Goal: Task Accomplishment & Management: Complete application form

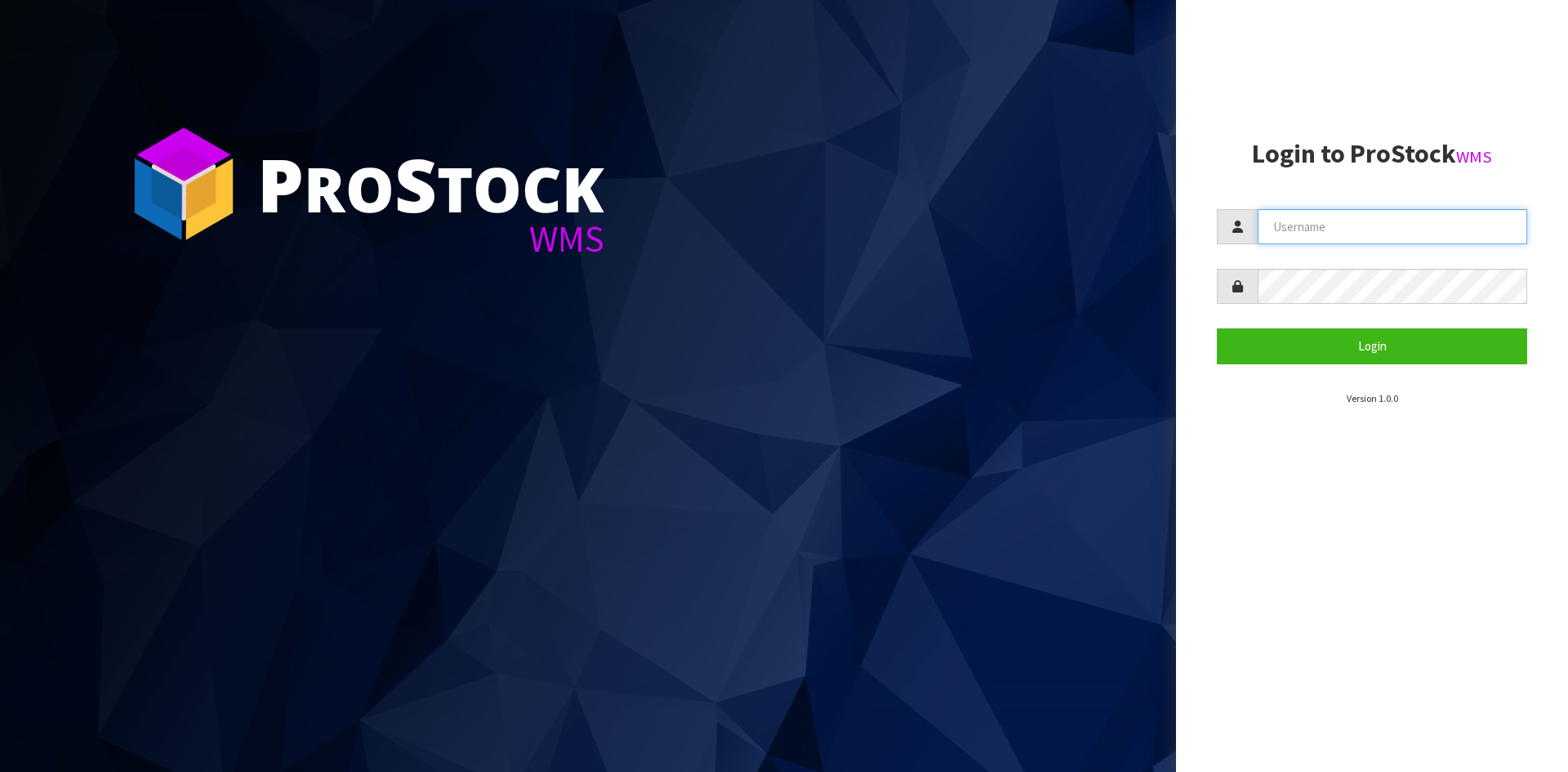
click at [1329, 228] on input "text" at bounding box center [1393, 226] width 270 height 35
type input "Australianclutch"
click at [1217, 329] on button "Login" at bounding box center [1372, 346] width 310 height 35
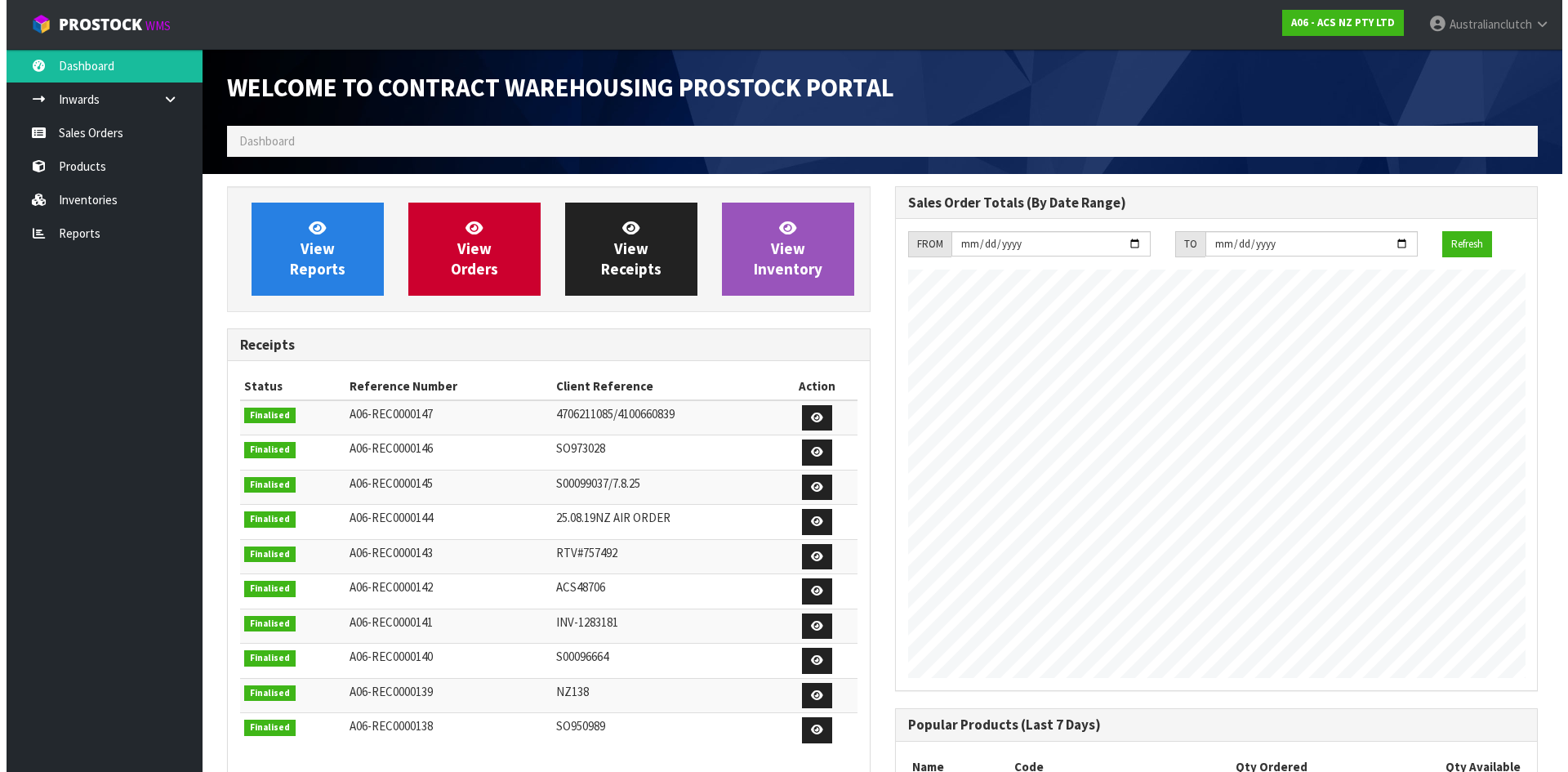
scroll to position [906, 667]
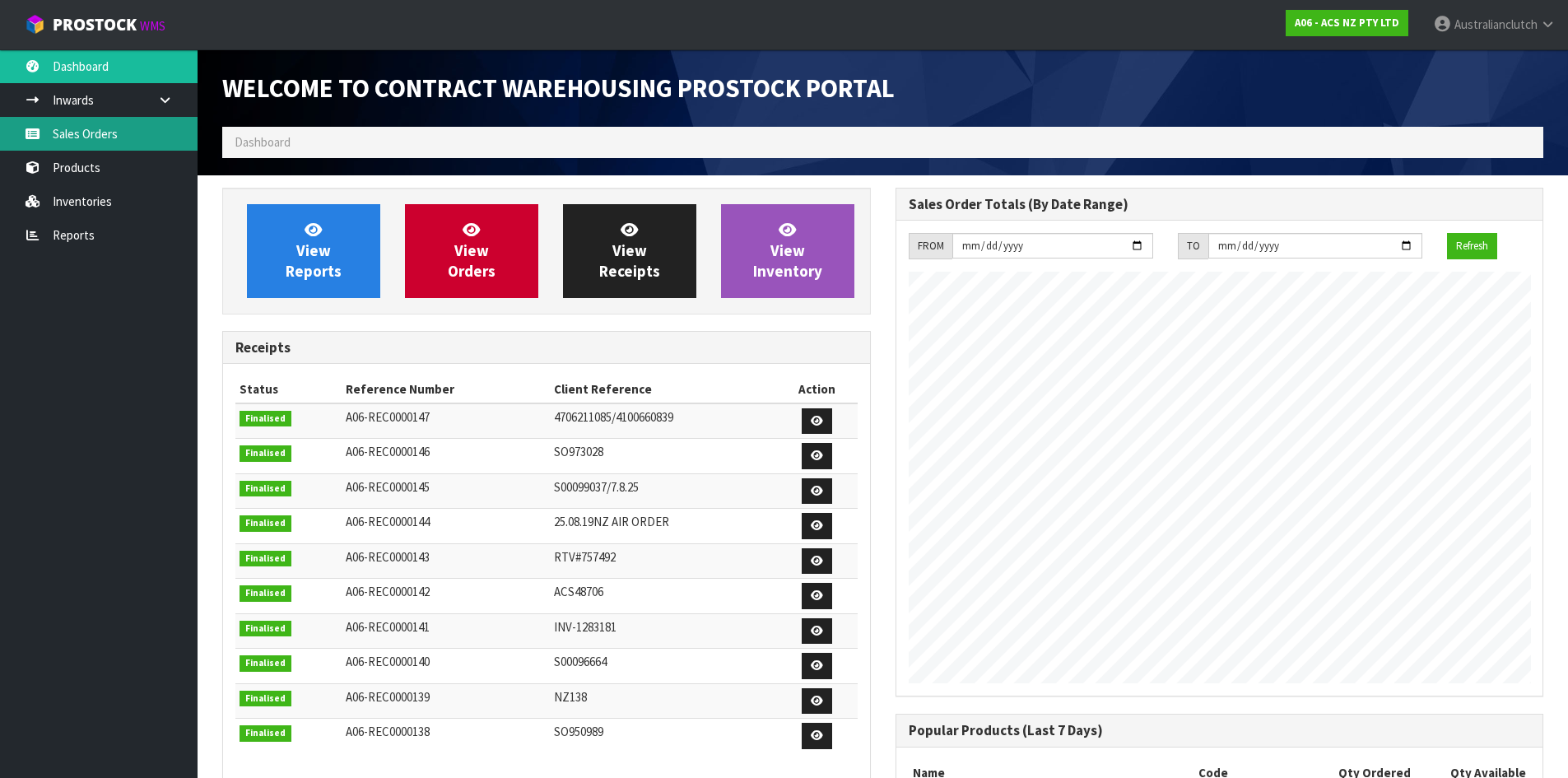
click at [102, 130] on link "Sales Orders" at bounding box center [99, 134] width 197 height 34
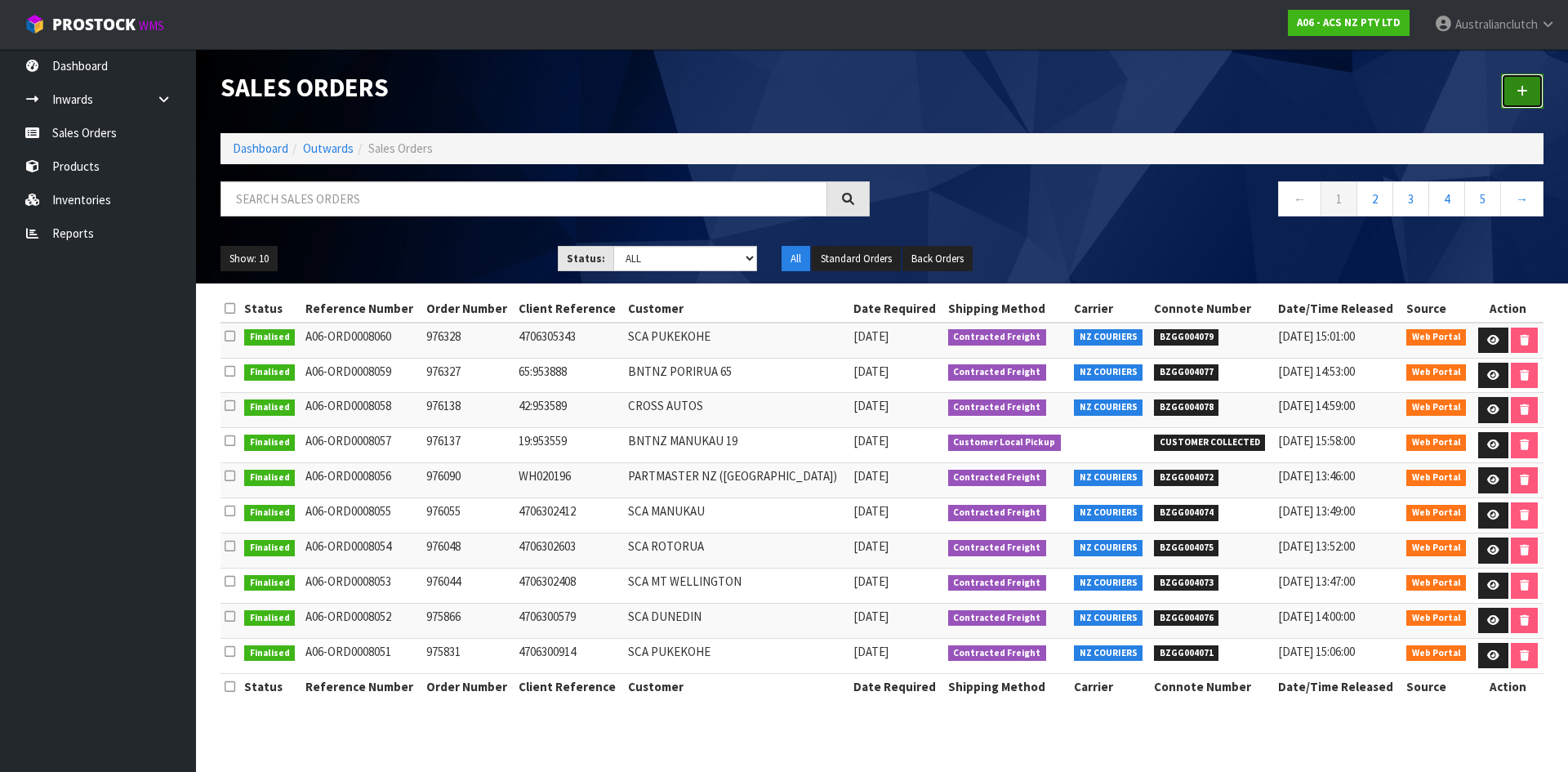
click at [1530, 78] on link at bounding box center [1522, 91] width 42 height 35
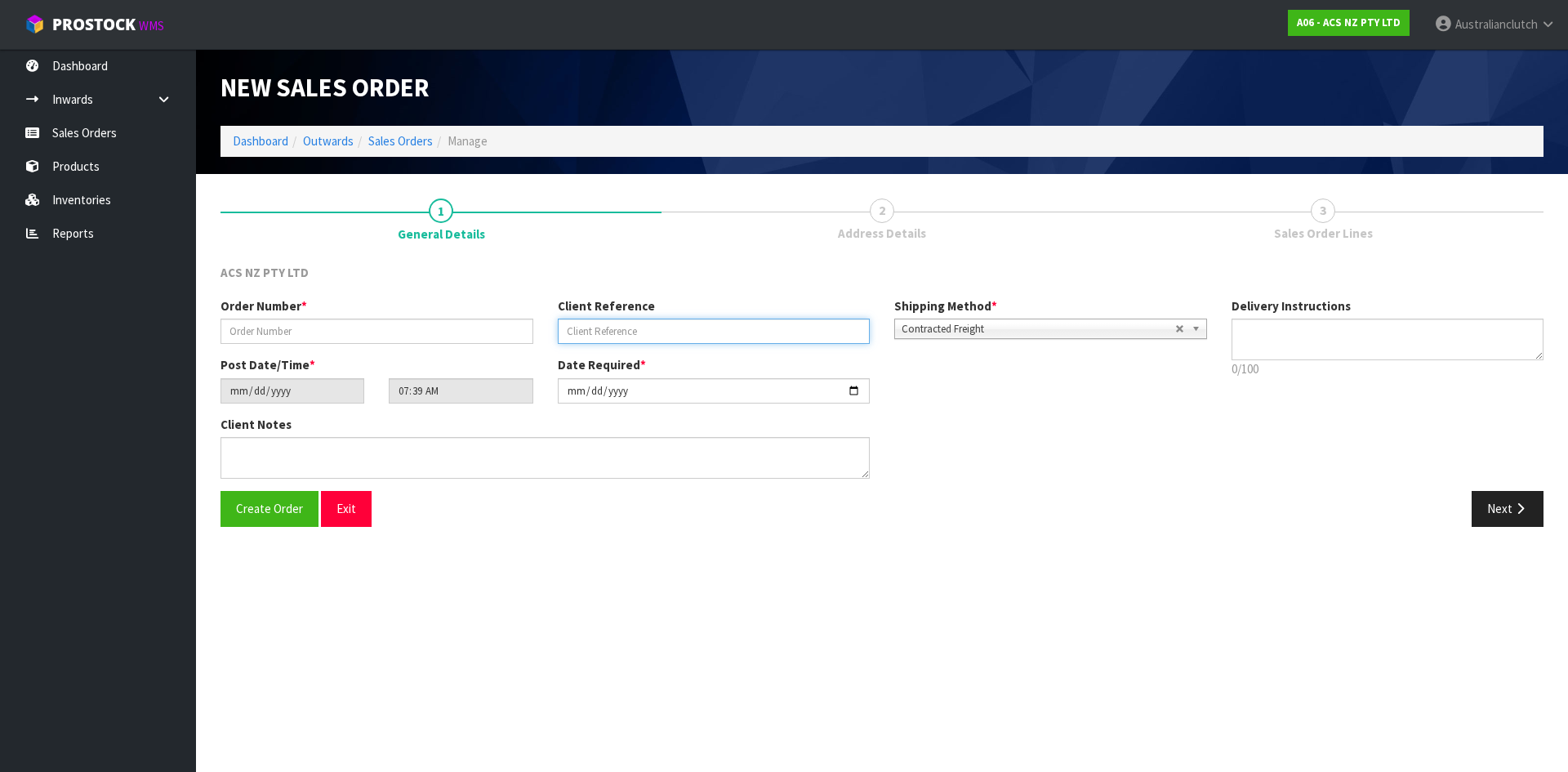
click at [757, 321] on input "text" at bounding box center [714, 330] width 313 height 26
paste input "26:954120"
type input "26:954120"
click at [496, 341] on input "text" at bounding box center [376, 330] width 313 height 26
type input "976472"
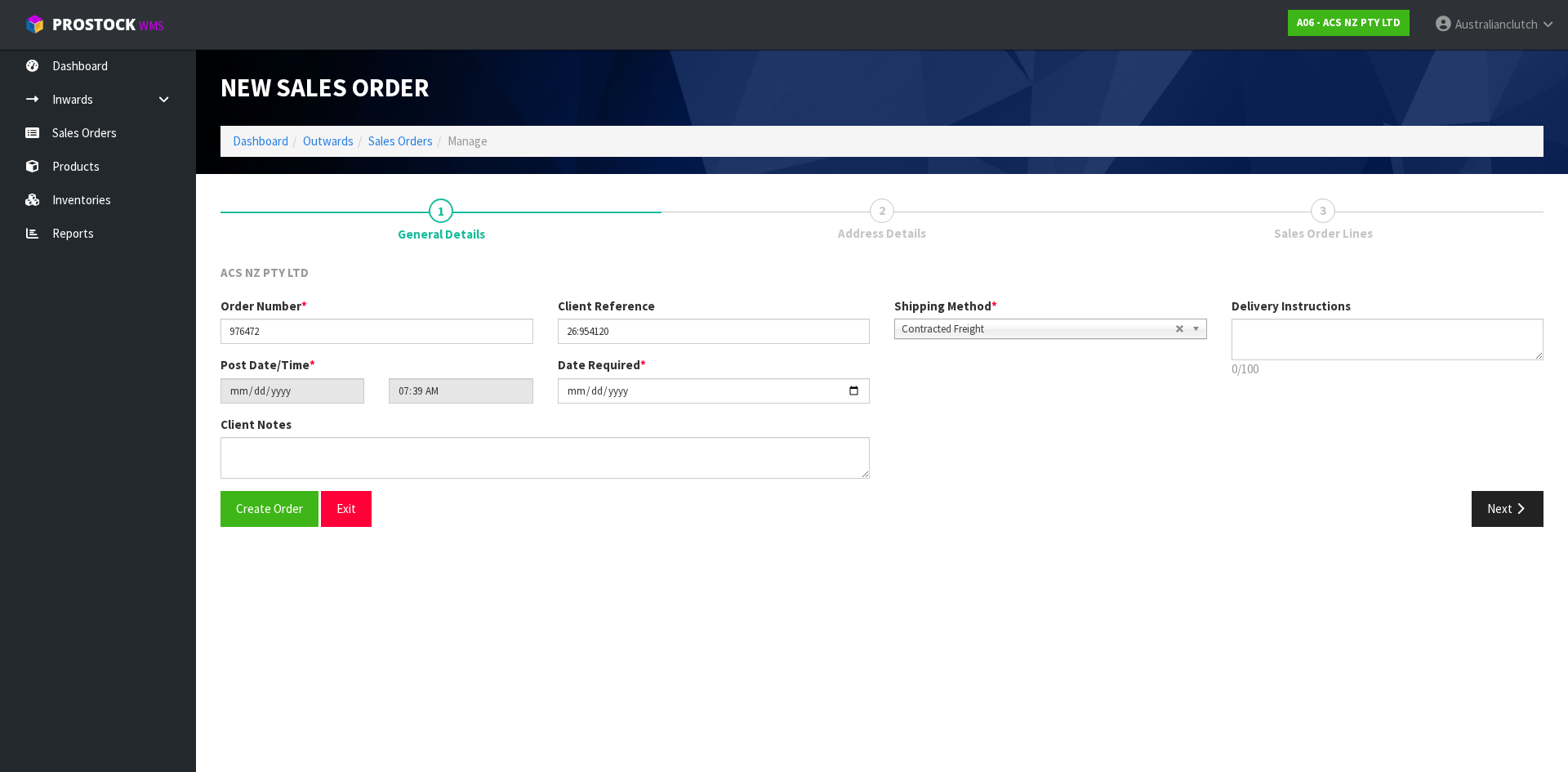
click at [929, 326] on span "Contracted Freight" at bounding box center [1038, 329] width 273 height 19
click at [947, 374] on li "Pickup" at bounding box center [1051, 375] width 305 height 20
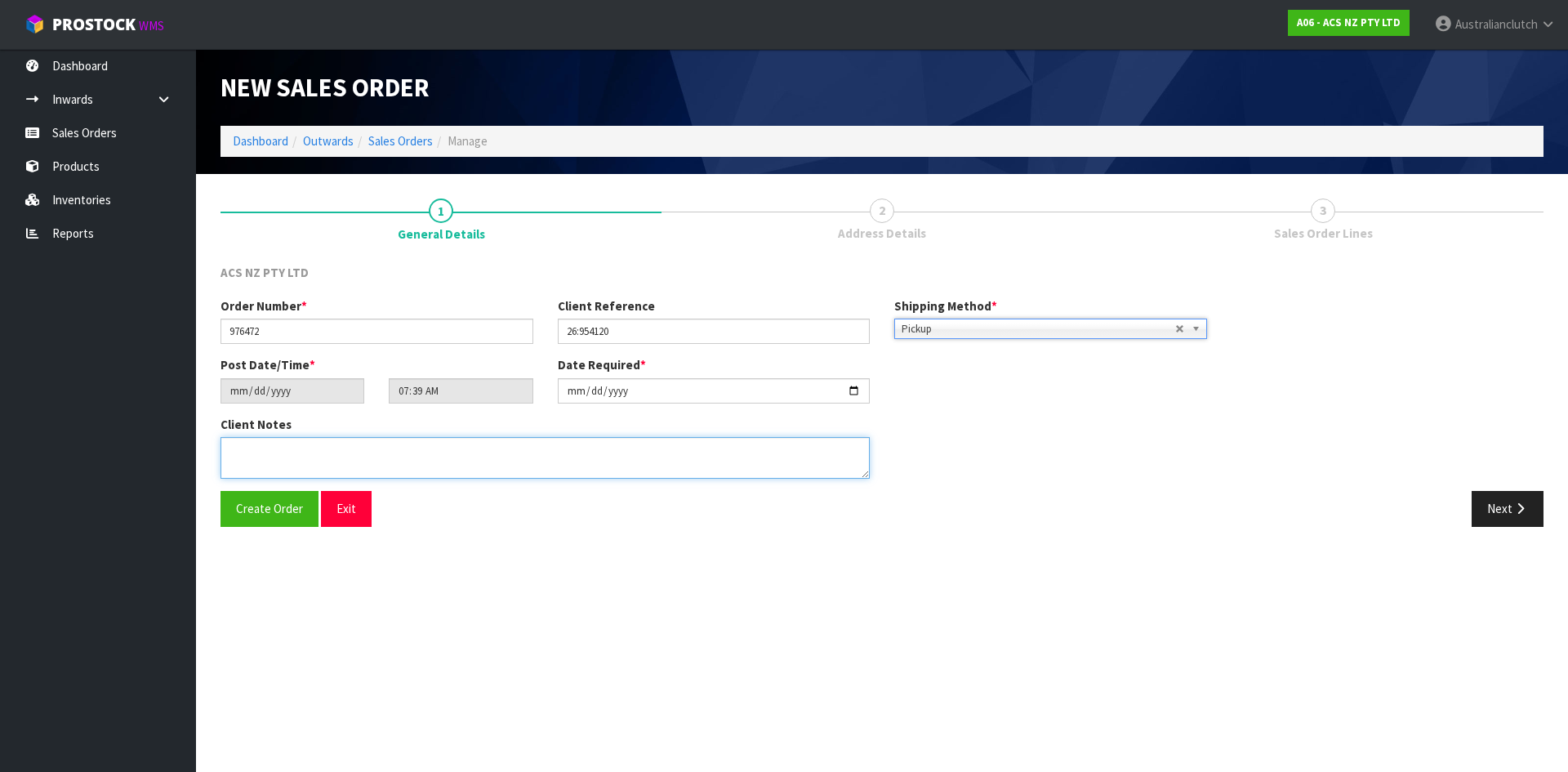
click at [429, 463] on textarea at bounding box center [545, 457] width 650 height 41
type textarea "EXCEL WILL COLLECT"
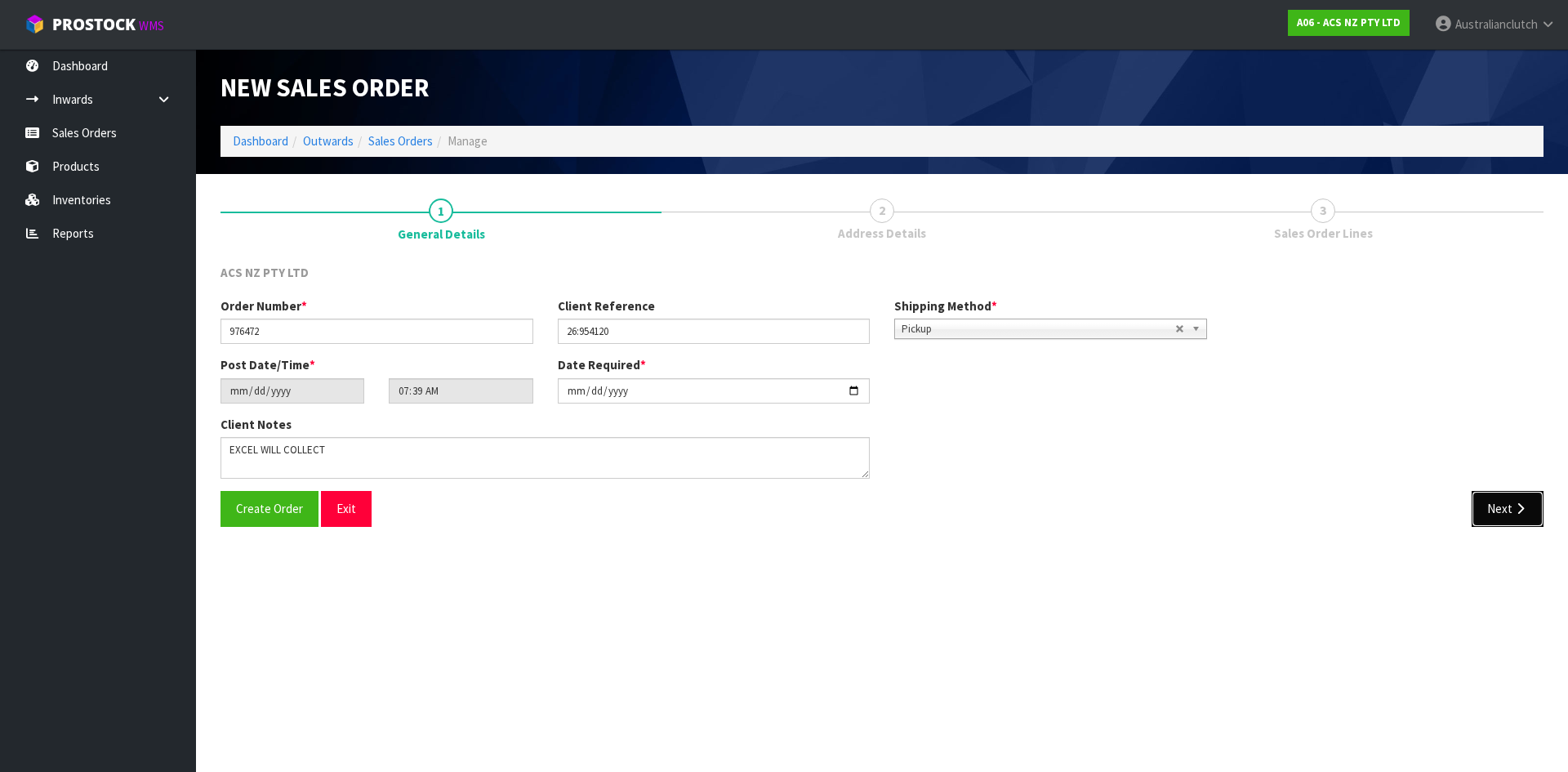
drag, startPoint x: 1517, startPoint y: 500, endPoint x: 1193, endPoint y: 451, distance: 327.7
click at [1517, 499] on button "Next" at bounding box center [1508, 508] width 72 height 35
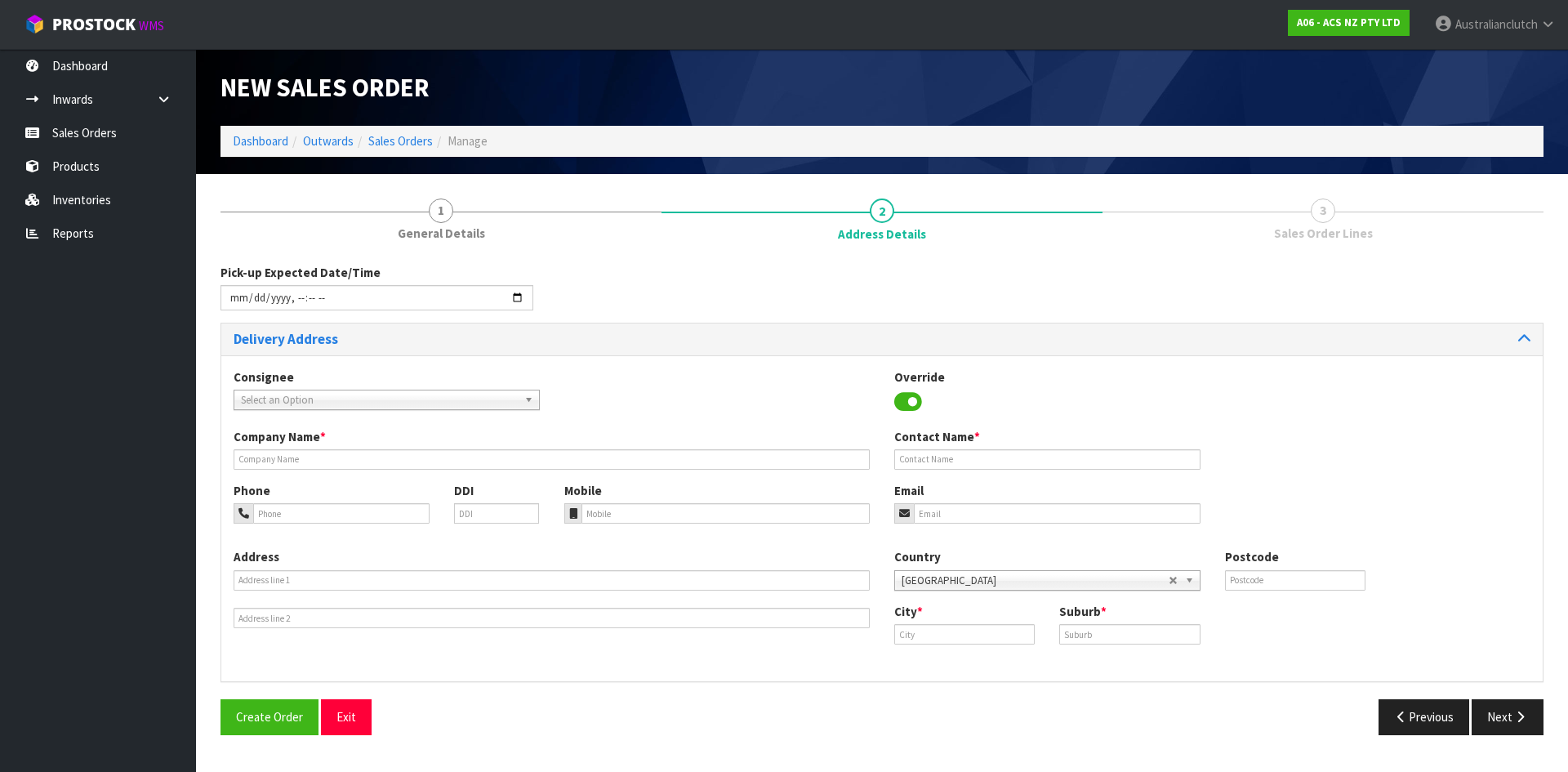
click at [432, 395] on span "Select an Option" at bounding box center [379, 400] width 277 height 19
type input "101681"
click at [412, 452] on li "101681 - BNTNZ ONEHUNGA 26" at bounding box center [387, 446] width 298 height 20
type input "BNTNZ ONEHUNGA 26"
type input "[STREET_ADDRESS]"
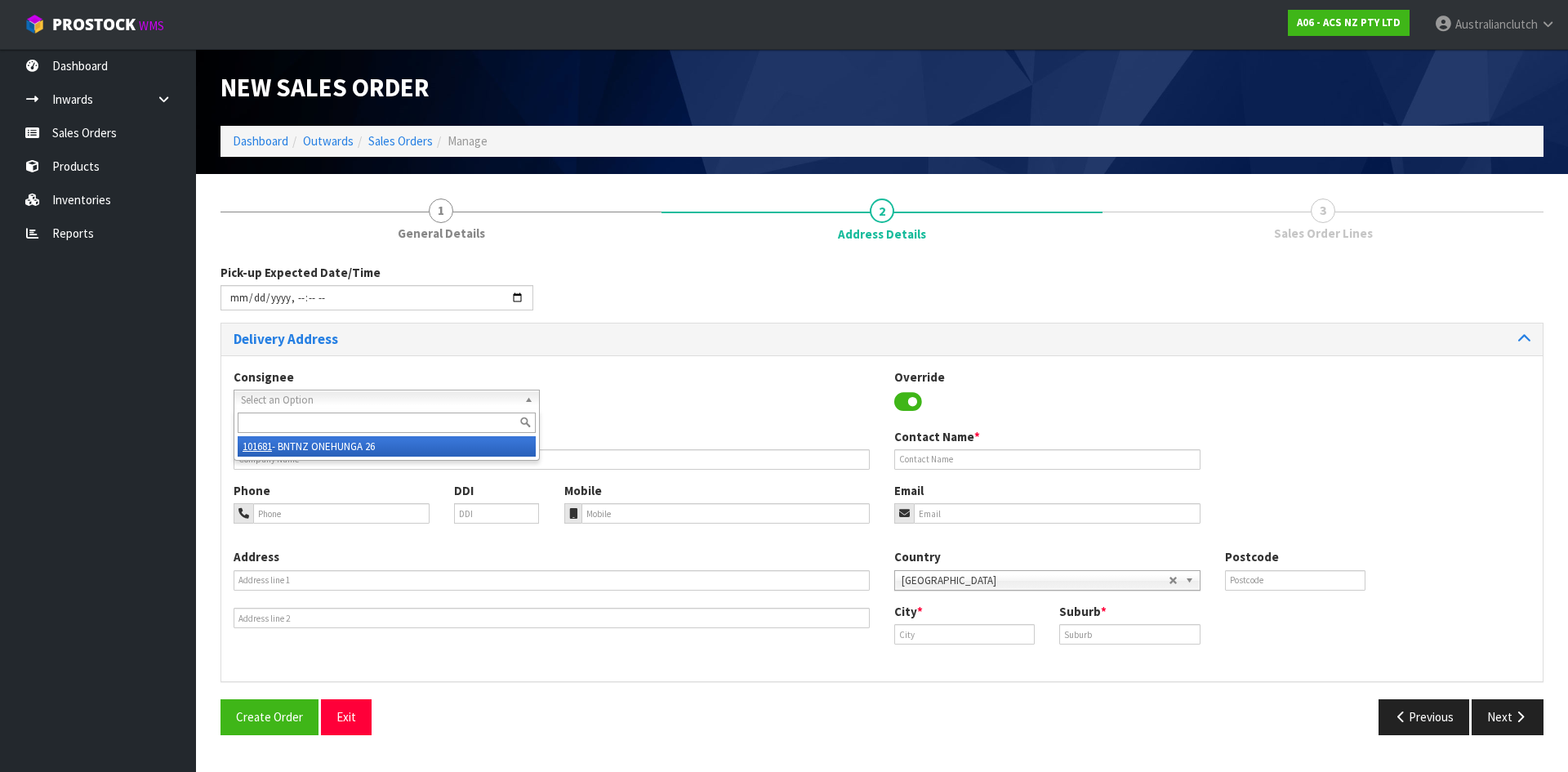
type input "1061"
type input "[GEOGRAPHIC_DATA]"
type input "ONEHUNGA"
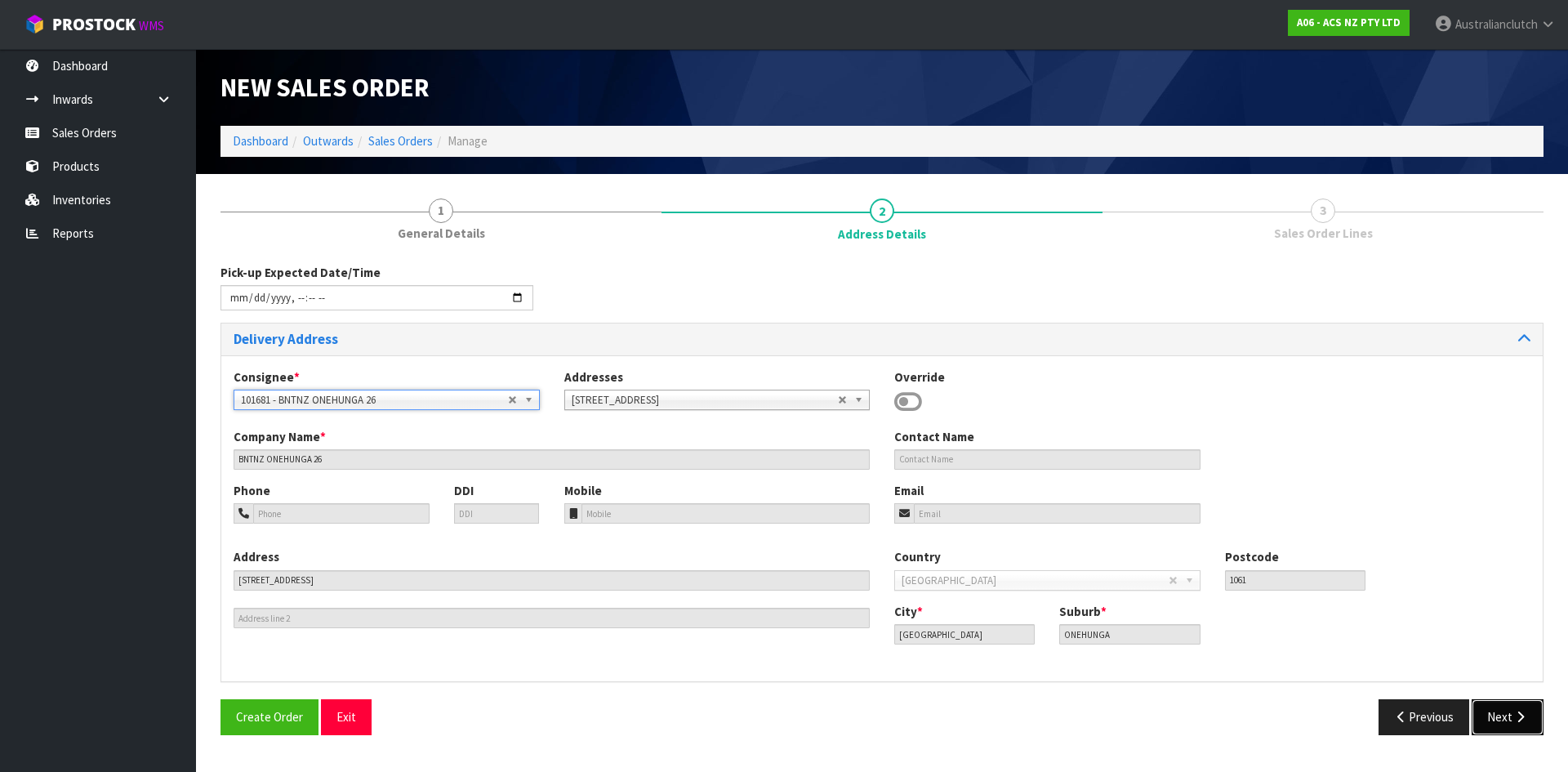
click at [1516, 713] on icon "button" at bounding box center [1520, 716] width 16 height 12
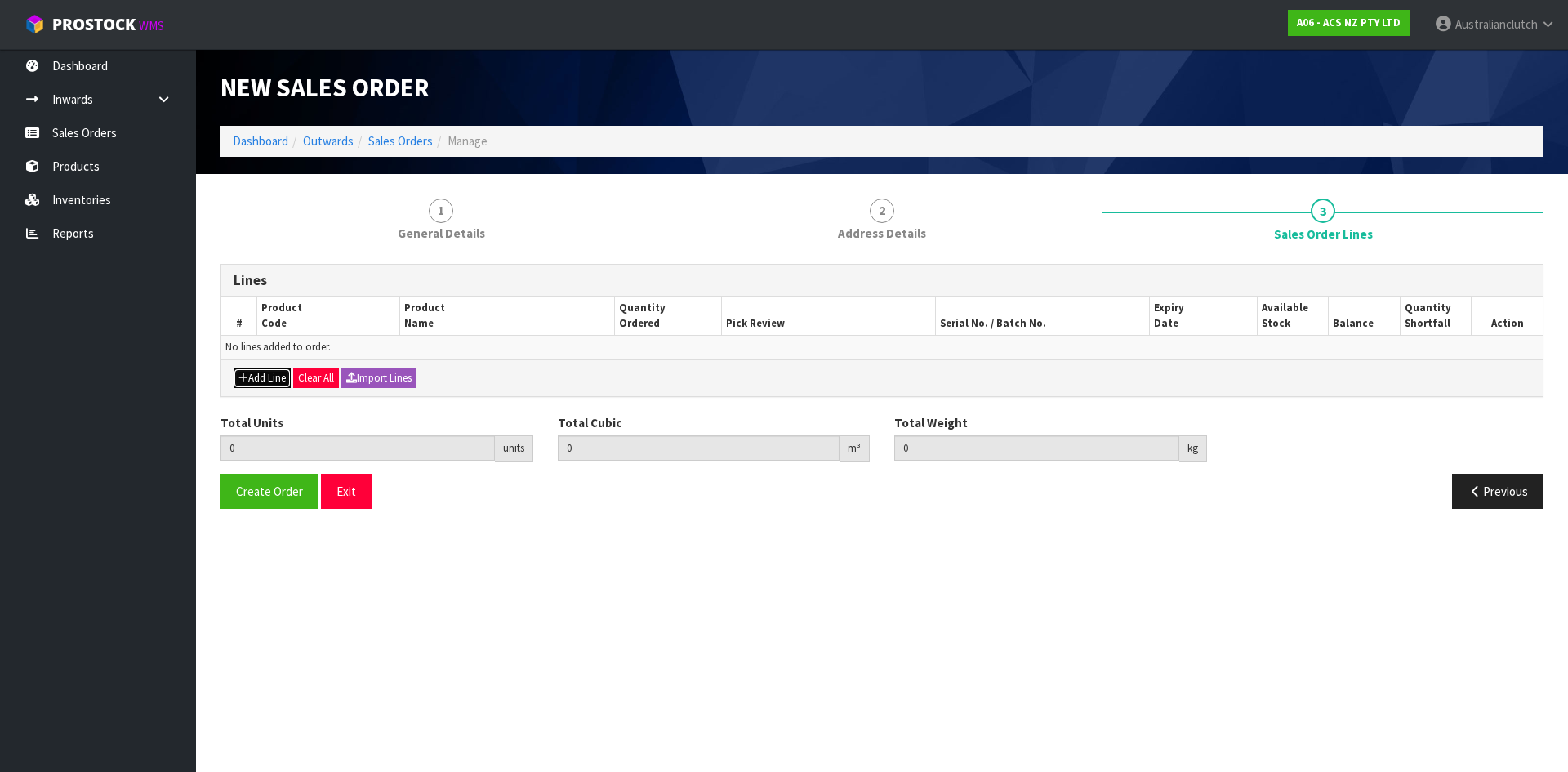
click at [251, 374] on button "Add Line" at bounding box center [262, 378] width 57 height 19
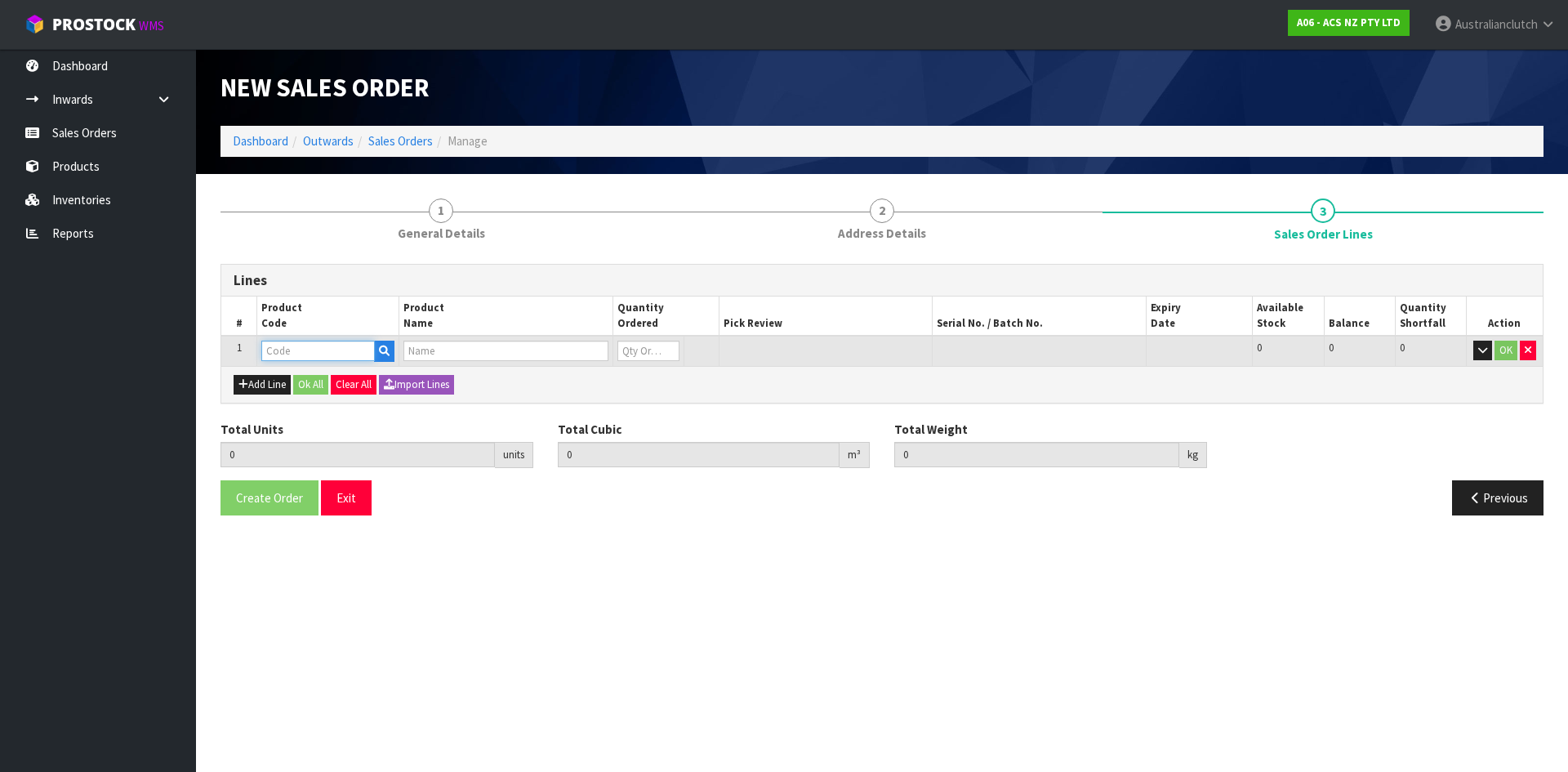
click at [282, 351] on input "text" at bounding box center [318, 350] width 114 height 20
type input "FHI435"
type input "0.000000"
type input "0.000"
type input "F/WHEEL & R/GEAR HINO E13CHP"
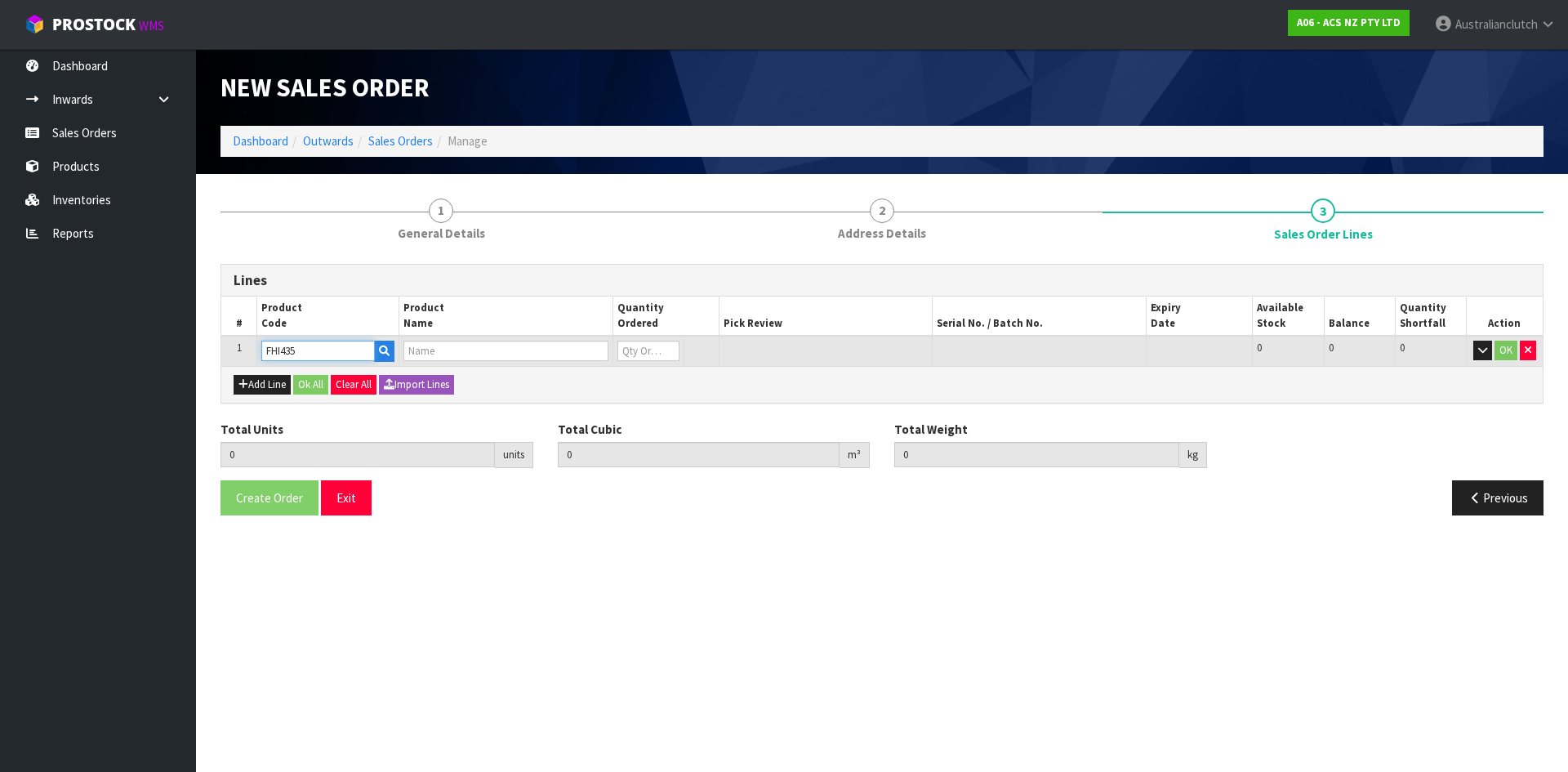
type input "0"
type input "FHI435"
type input "1"
type input "0.0424"
type input "38.2"
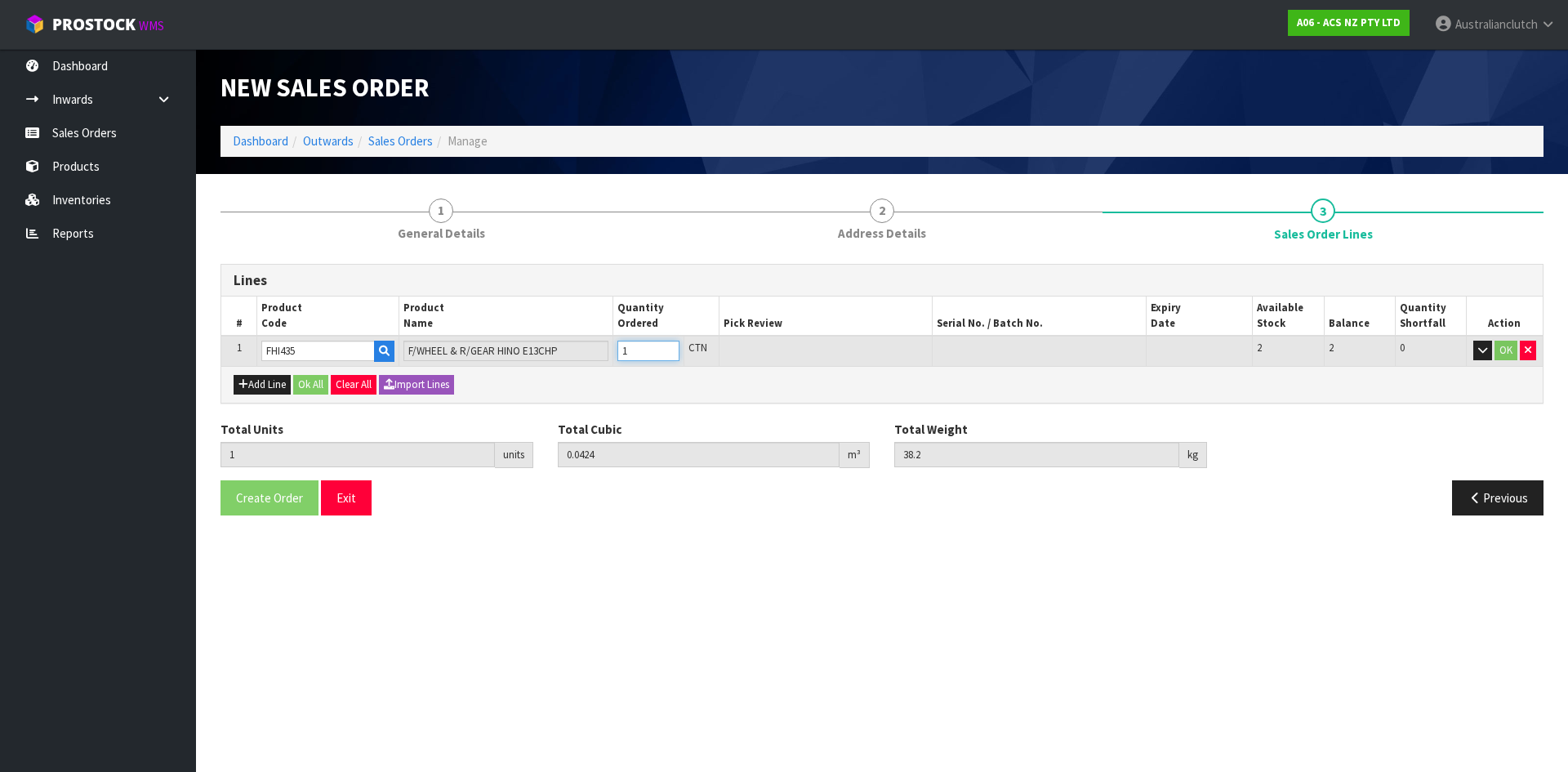
type input "1"
click at [664, 347] on input "1" at bounding box center [649, 350] width 62 height 20
click at [1511, 344] on button "OK" at bounding box center [1506, 350] width 23 height 19
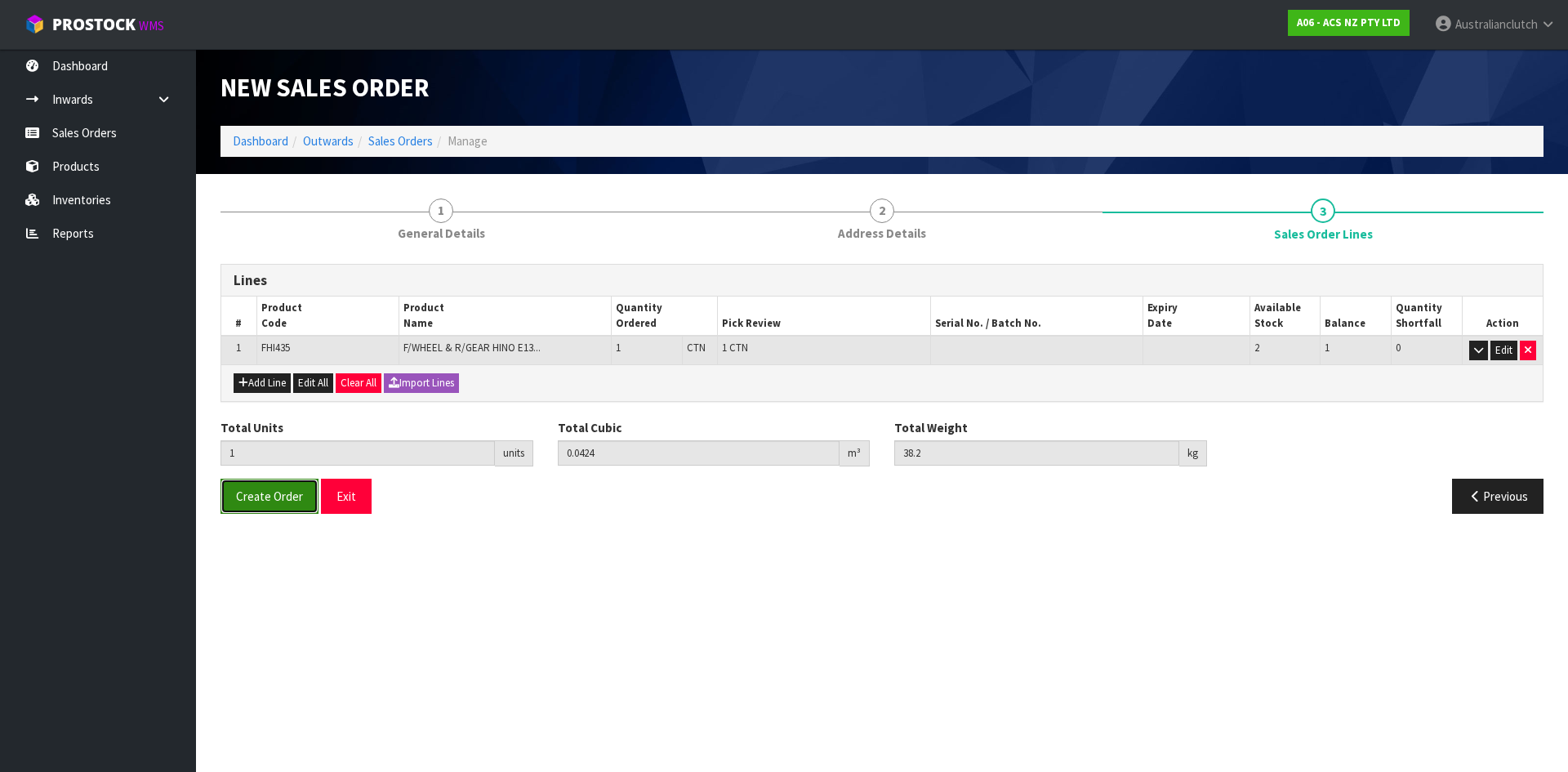
click at [265, 498] on span "Create Order" at bounding box center [270, 496] width 67 height 16
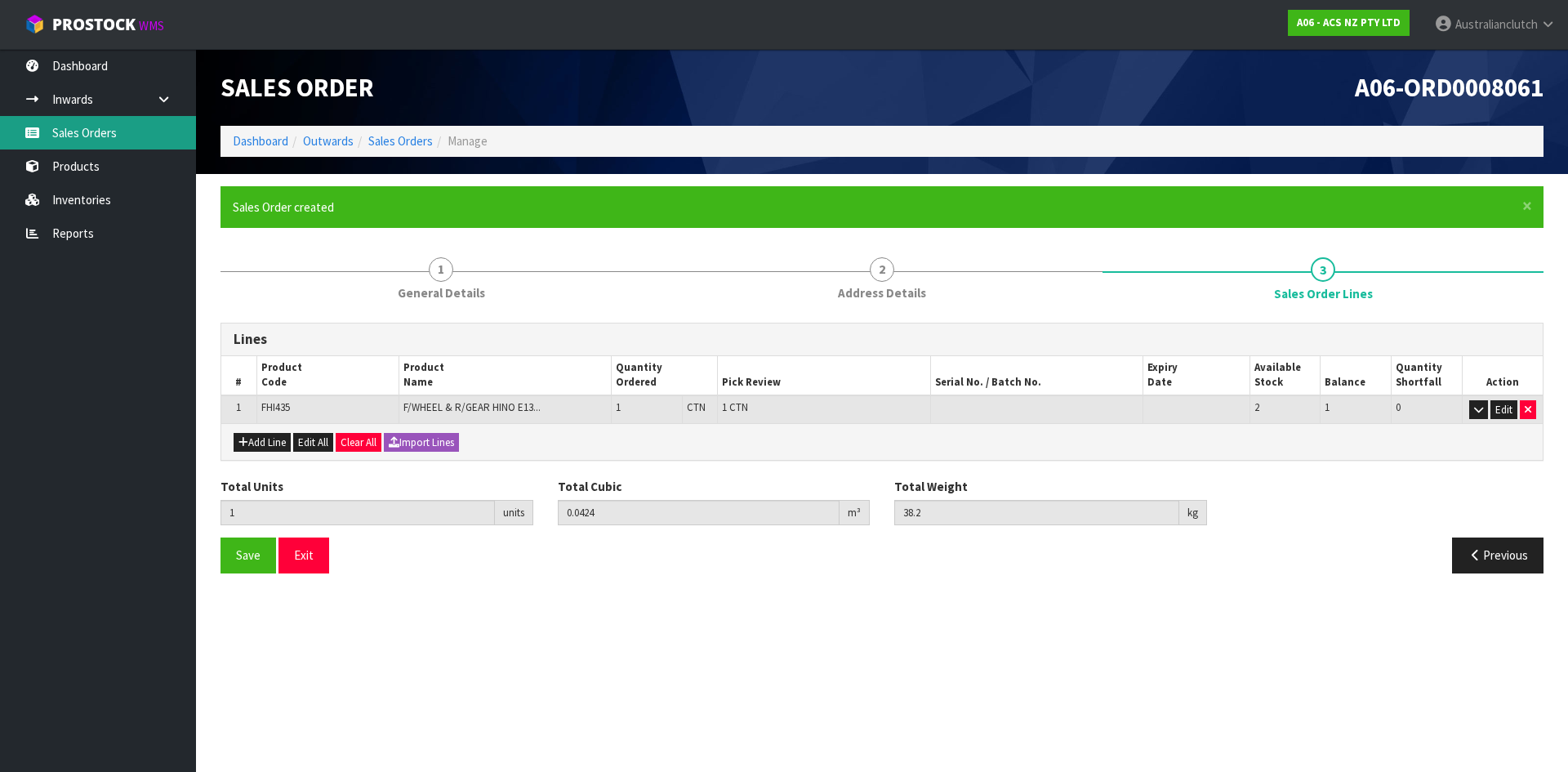
drag, startPoint x: 139, startPoint y: 121, endPoint x: 796, endPoint y: 82, distance: 658.2
click at [139, 121] on link "Sales Orders" at bounding box center [98, 133] width 196 height 33
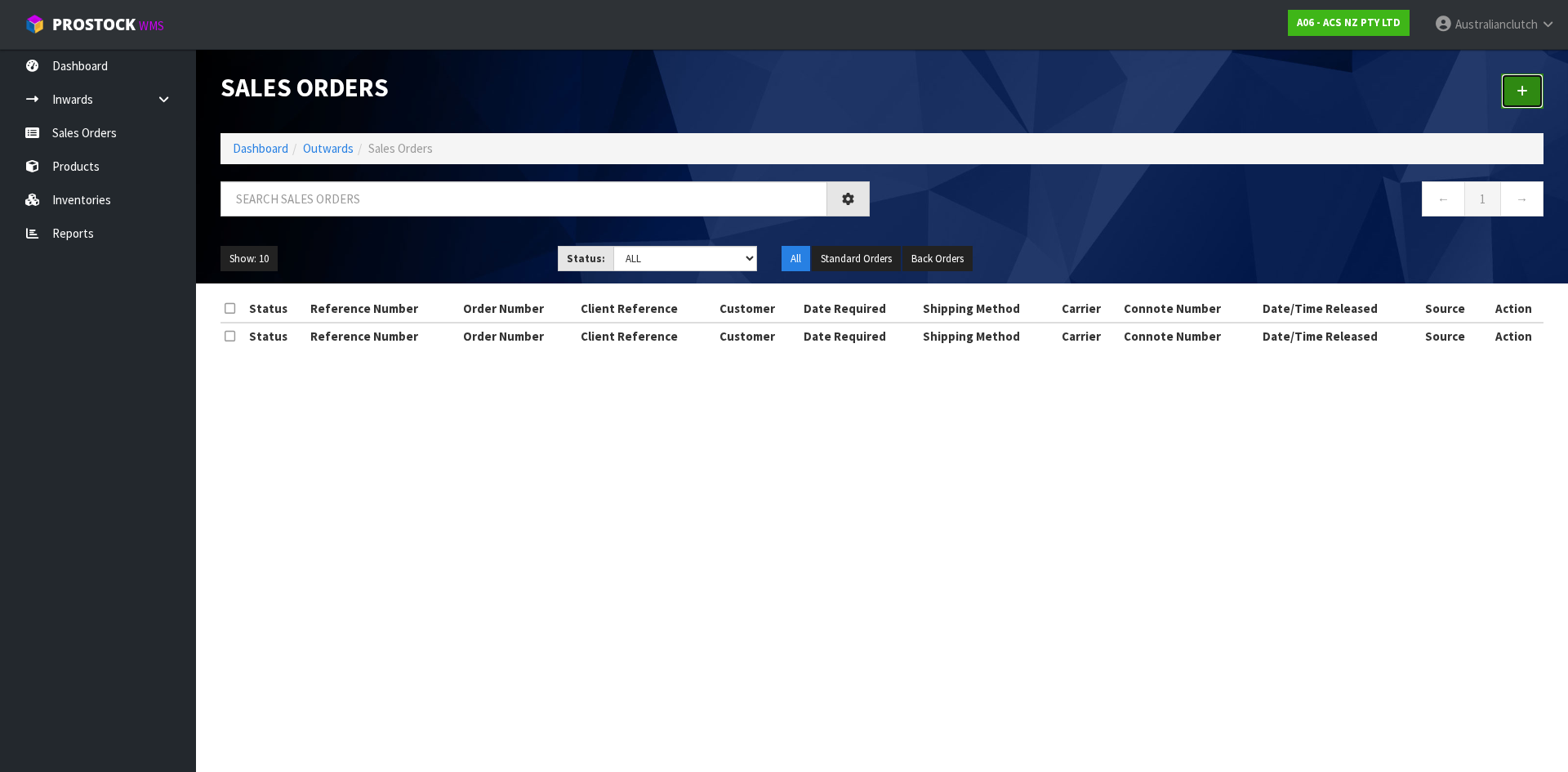
click at [1524, 100] on link at bounding box center [1522, 91] width 42 height 35
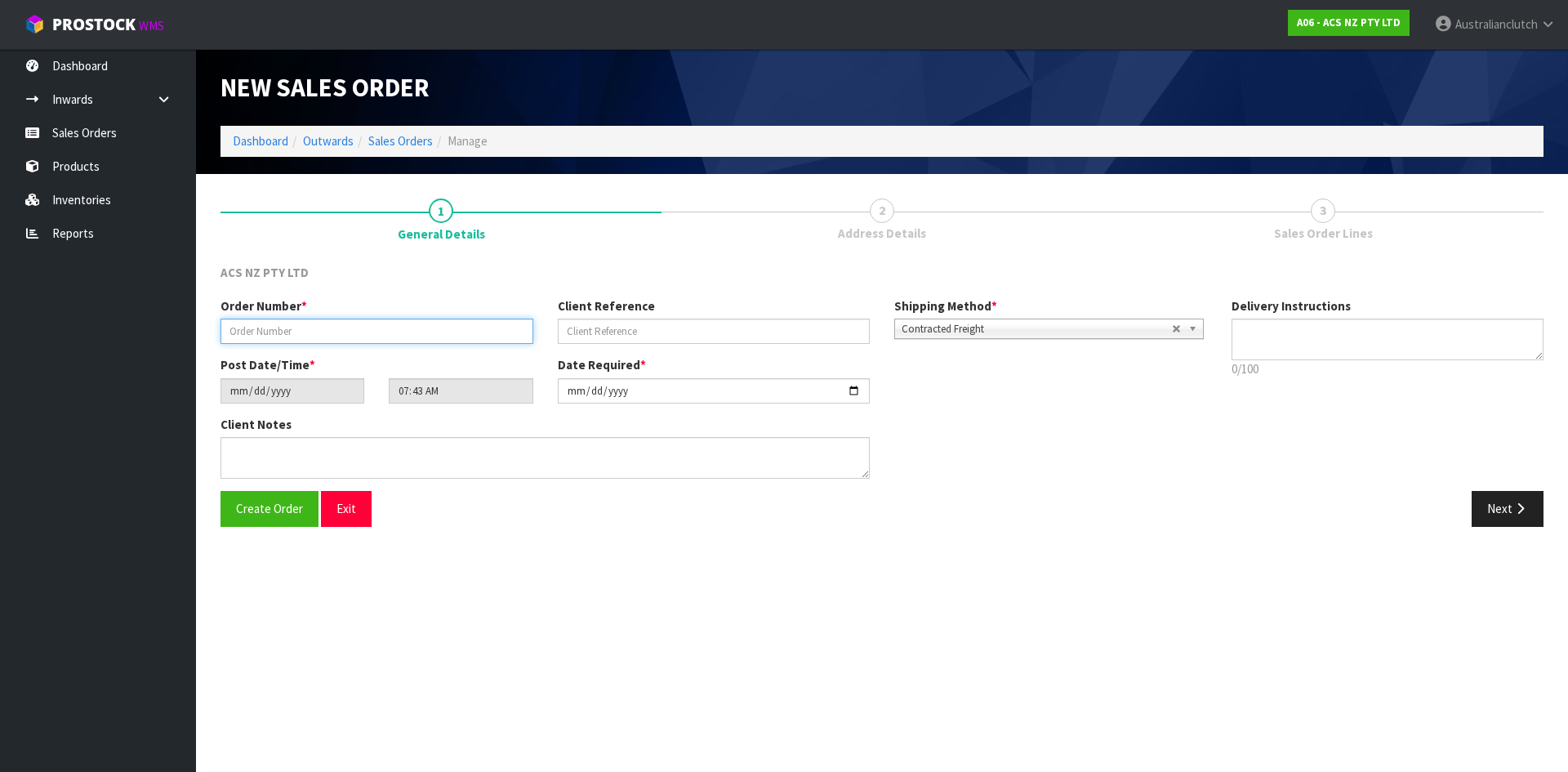
click at [344, 330] on input "text" at bounding box center [376, 330] width 313 height 26
type input "976474"
type input "17:954221"
click at [923, 325] on span "Contracted Freight" at bounding box center [1037, 329] width 271 height 19
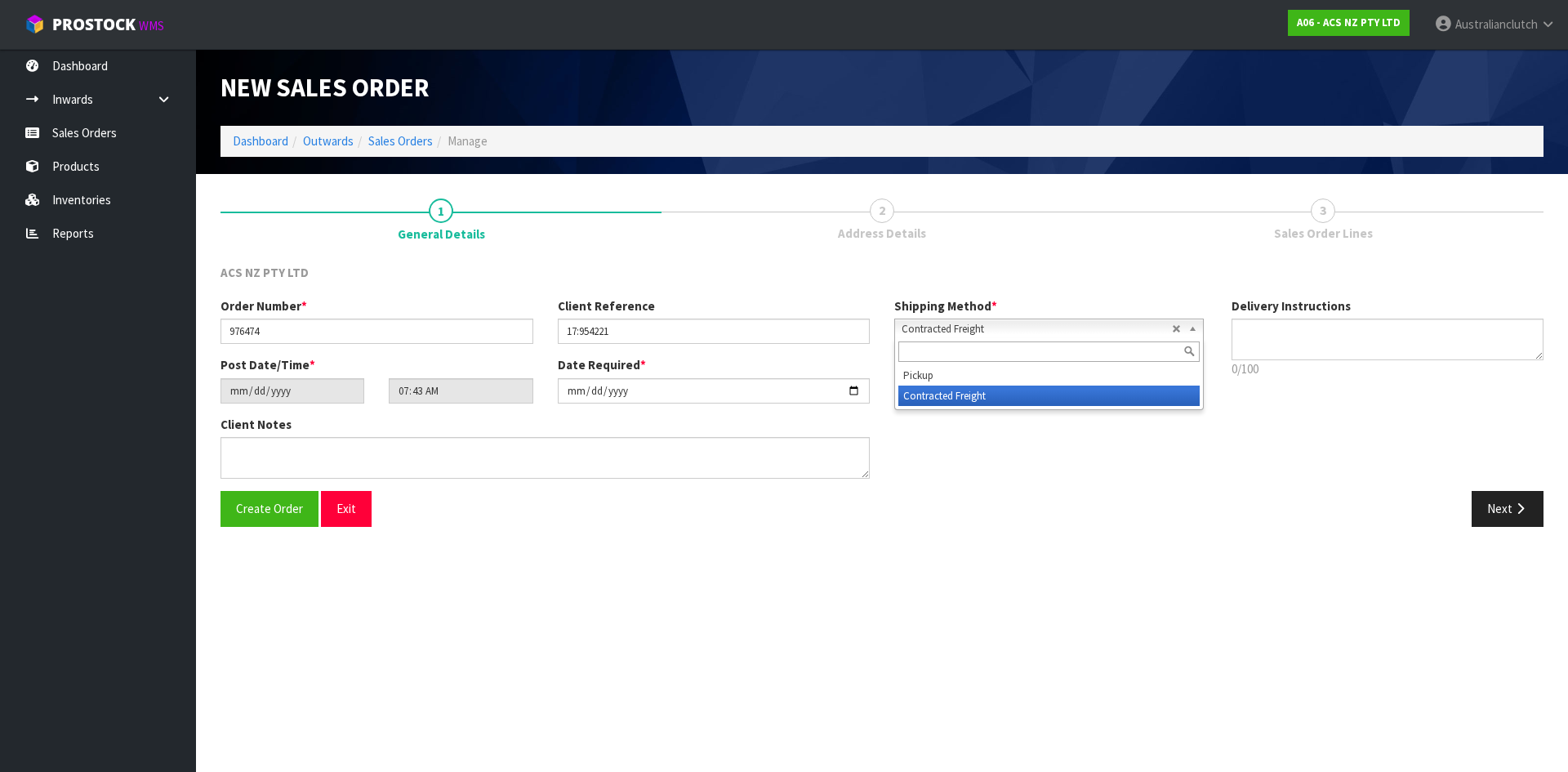
click at [949, 377] on li "Pickup" at bounding box center [1049, 375] width 301 height 20
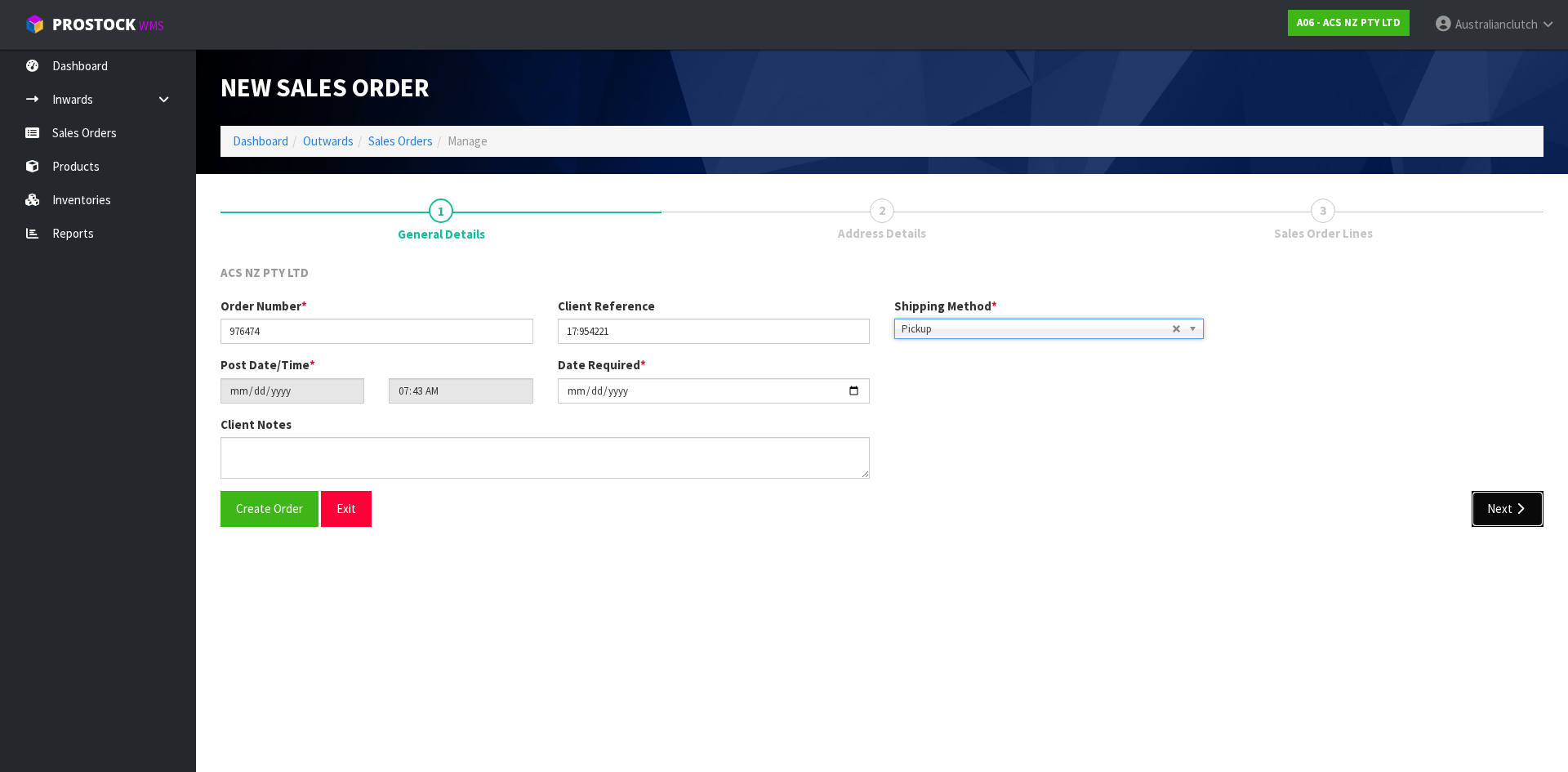
click at [1523, 506] on icon "button" at bounding box center [1520, 508] width 16 height 12
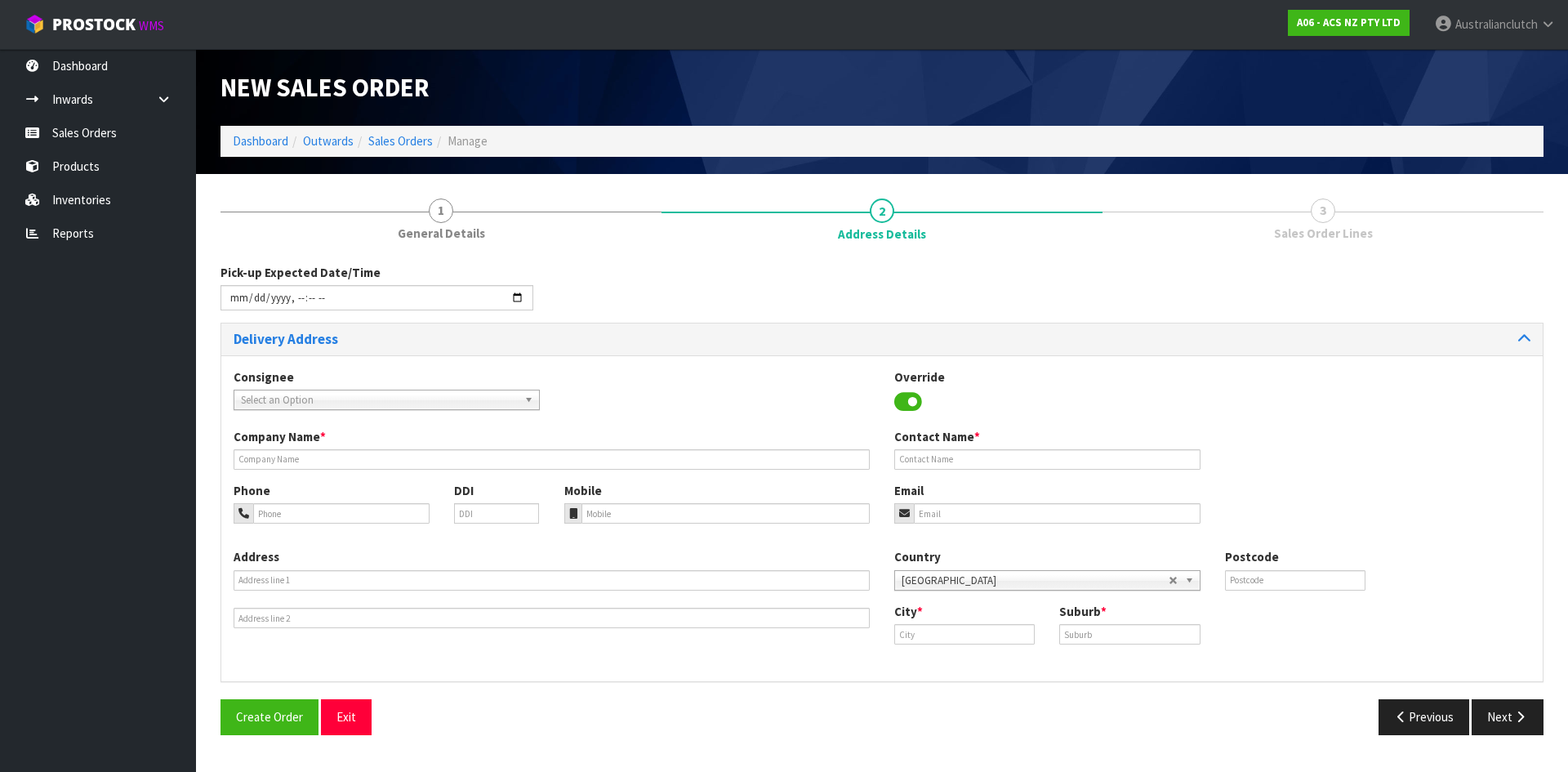
click at [351, 390] on link "Select an Option" at bounding box center [387, 399] width 307 height 20
type input "200623"
click at [332, 449] on li "200623 - BNTNZ EAST TAMAKI 17" at bounding box center [387, 446] width 298 height 20
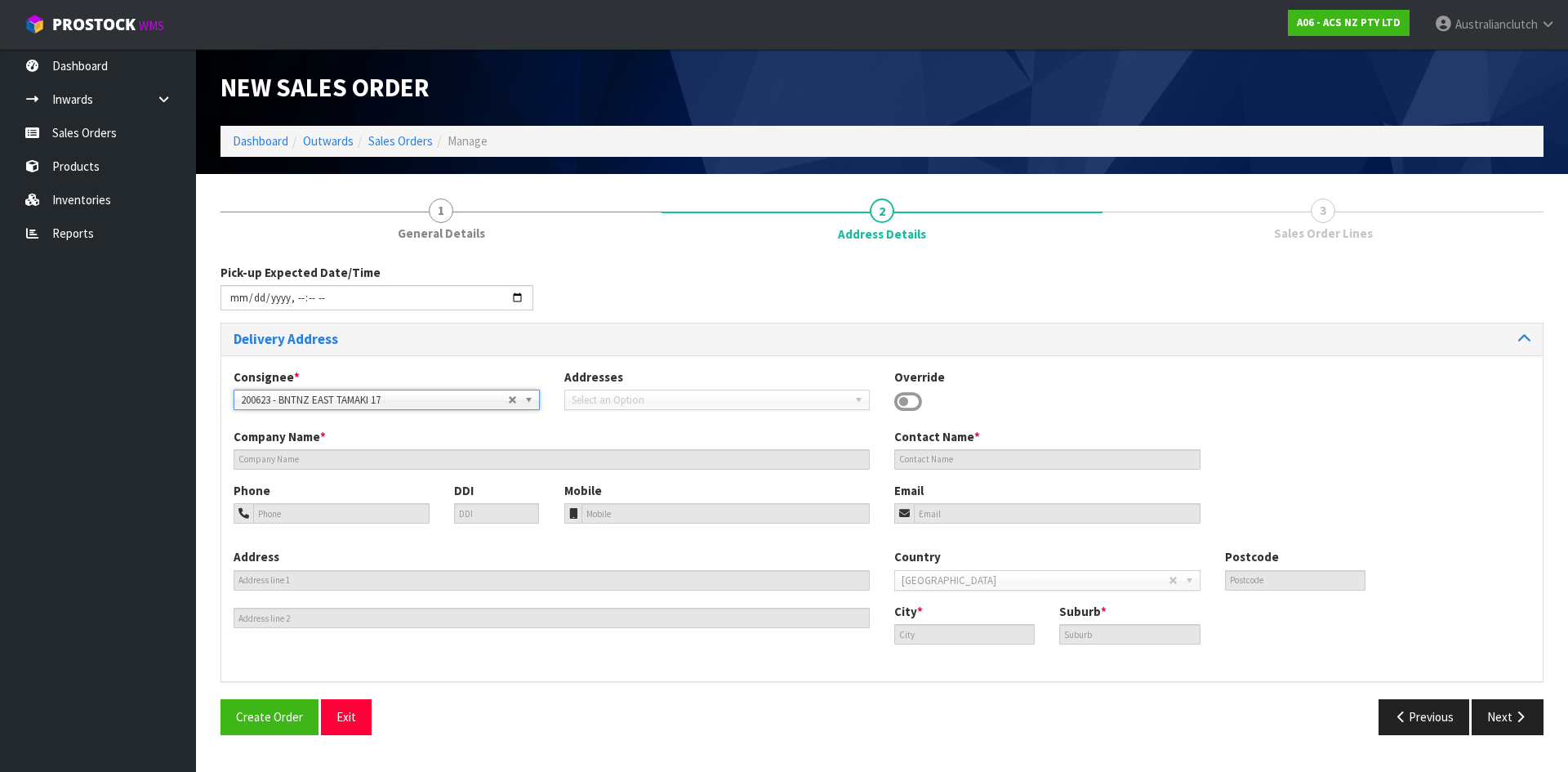
type input "BNTNZ EAST TAMAKI 17"
type input "[STREET_ADDRESS]"
type input "2013"
type input "[GEOGRAPHIC_DATA]"
type input "EAST TAMAKI"
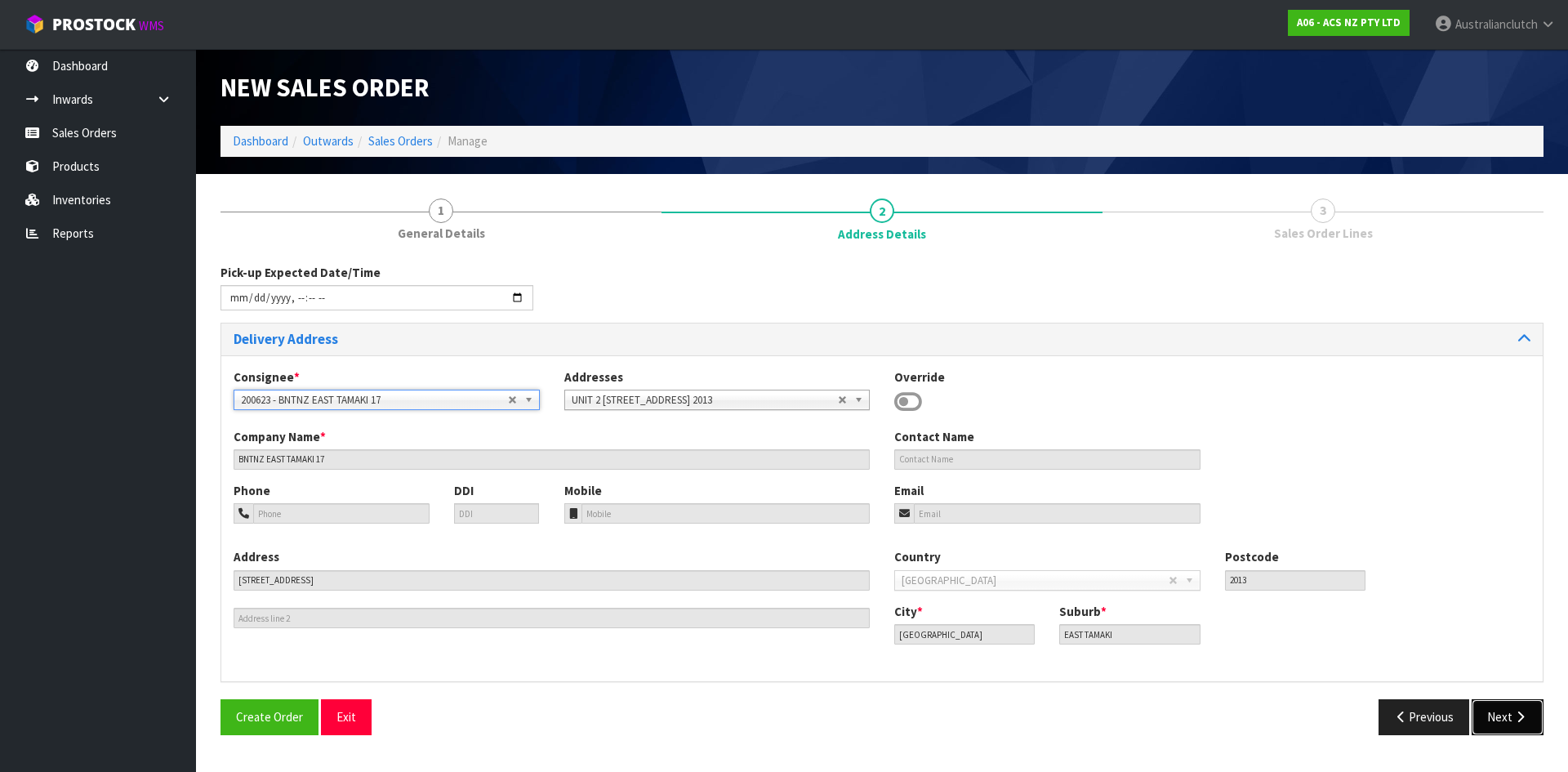
click at [1510, 733] on button "Next" at bounding box center [1508, 716] width 72 height 35
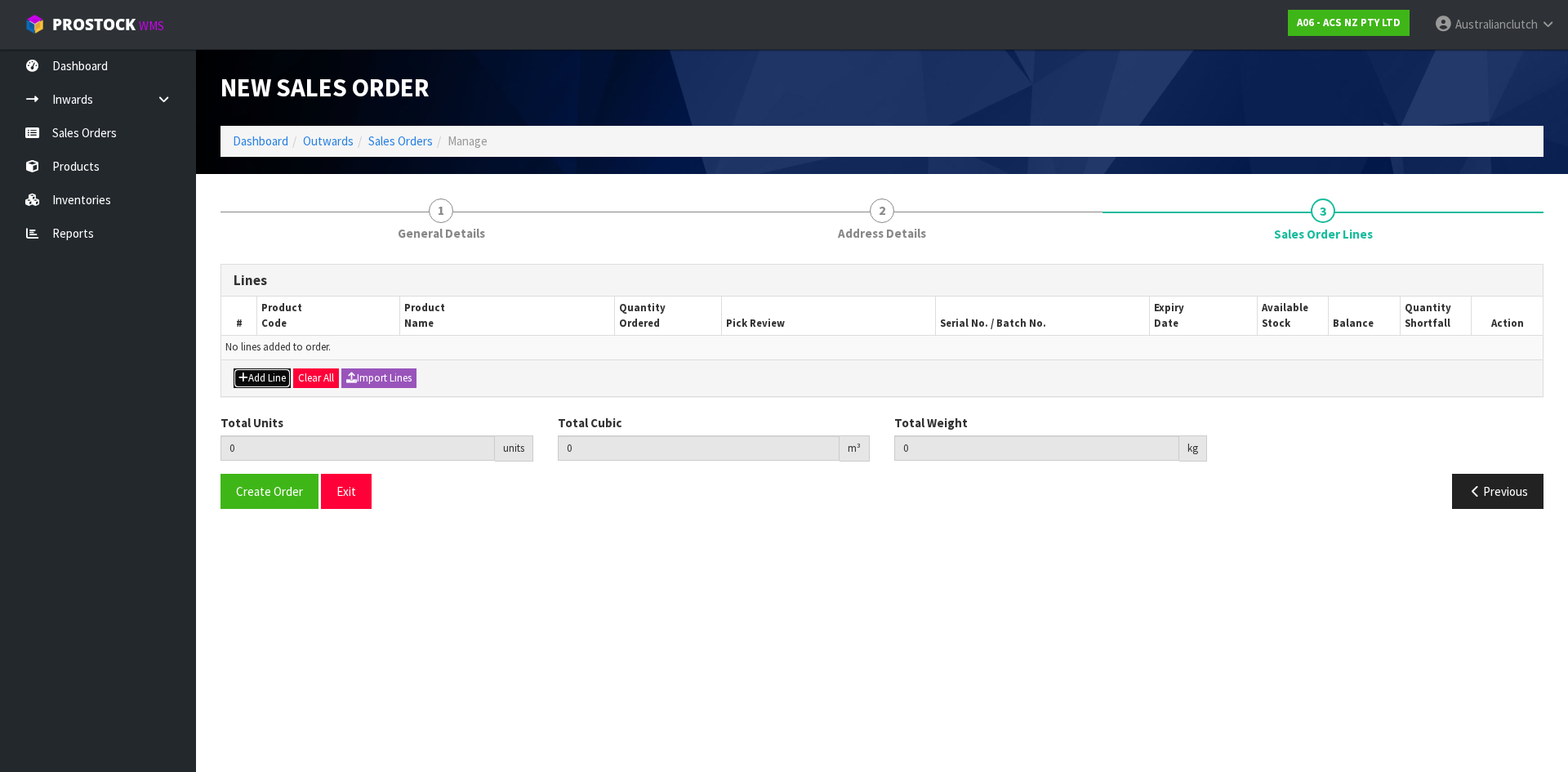
click at [248, 379] on button "Add Line" at bounding box center [262, 378] width 57 height 19
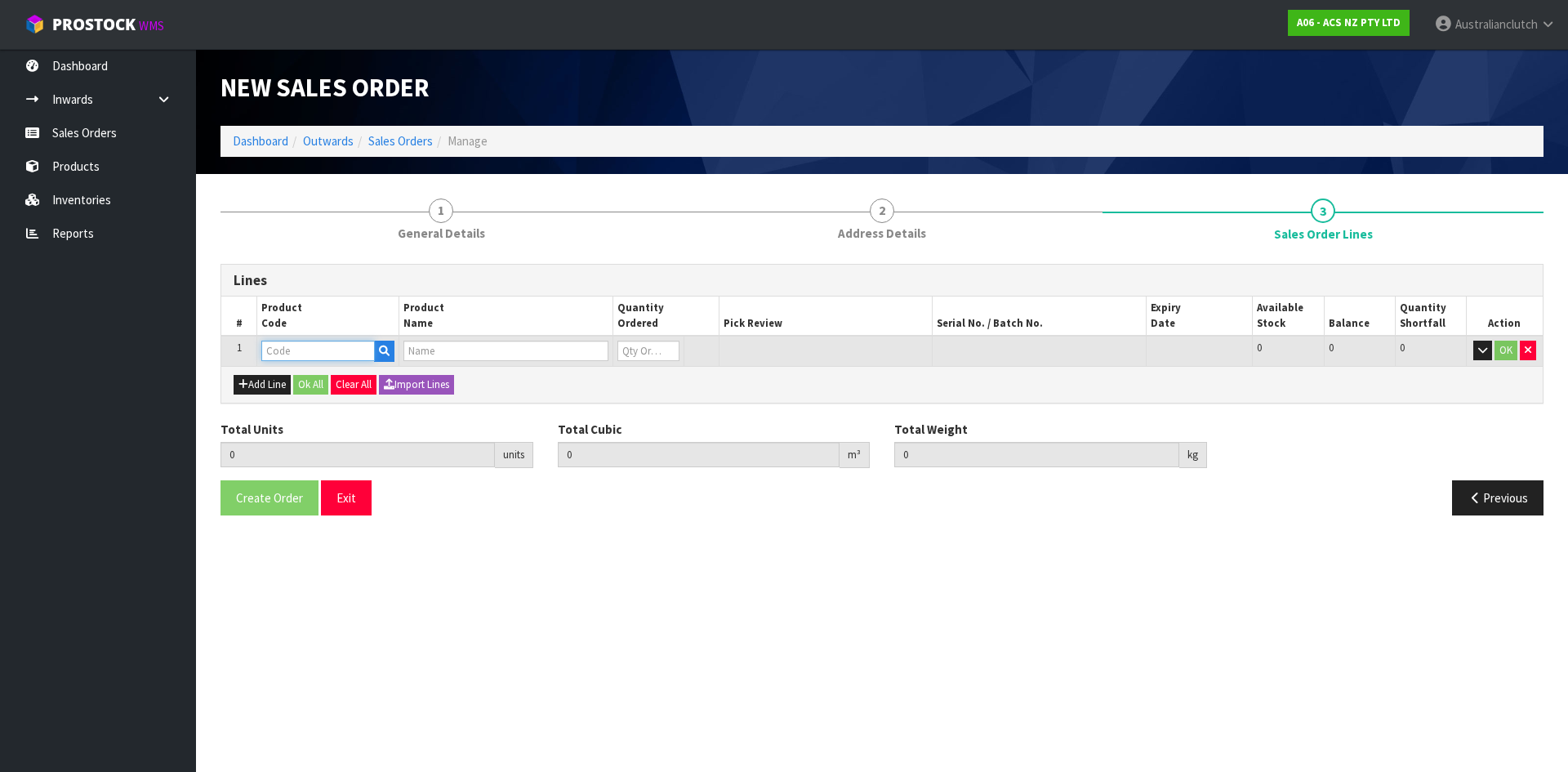
click at [313, 357] on input "text" at bounding box center [318, 350] width 114 height 20
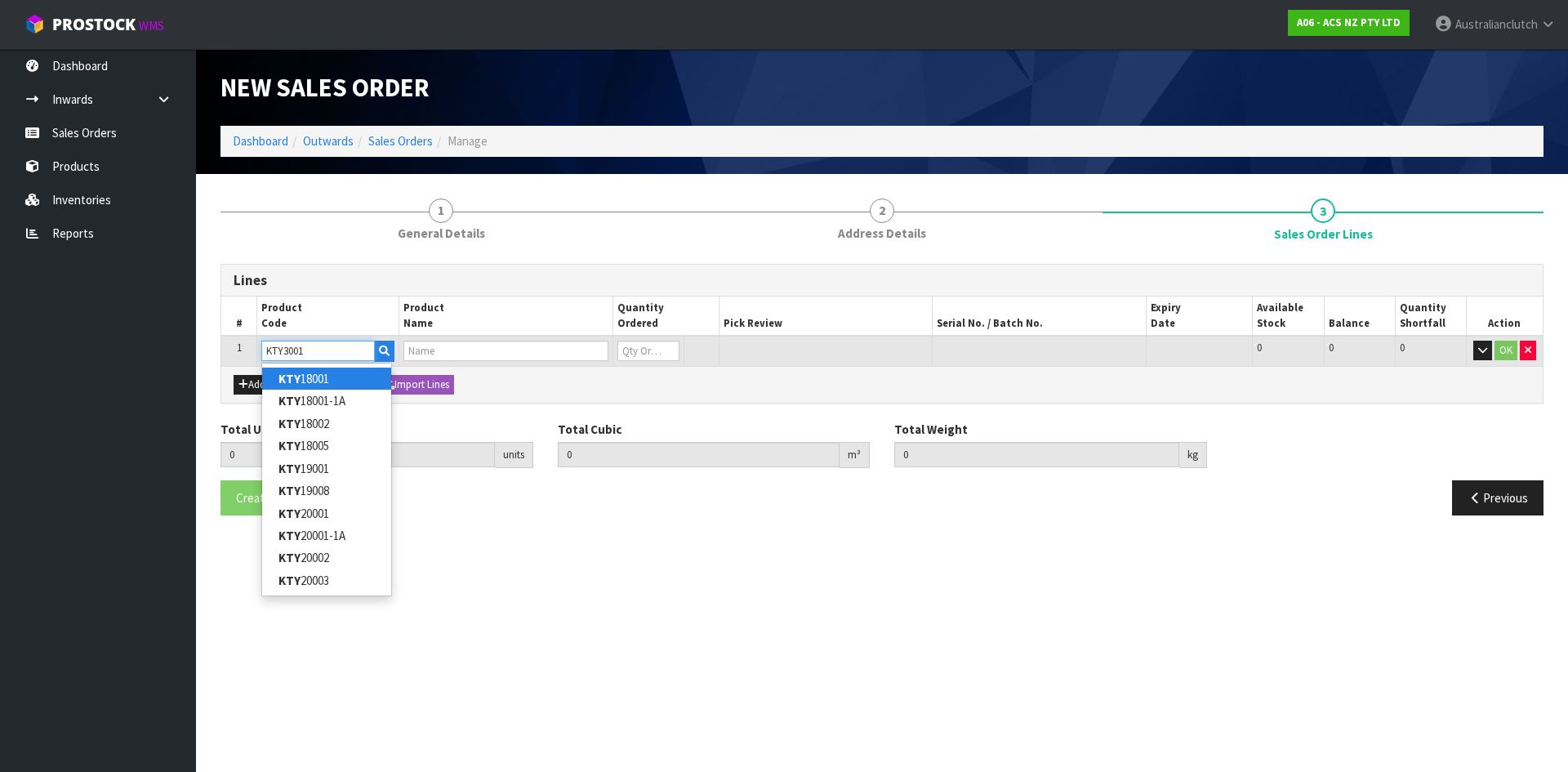
type input "KTY30010"
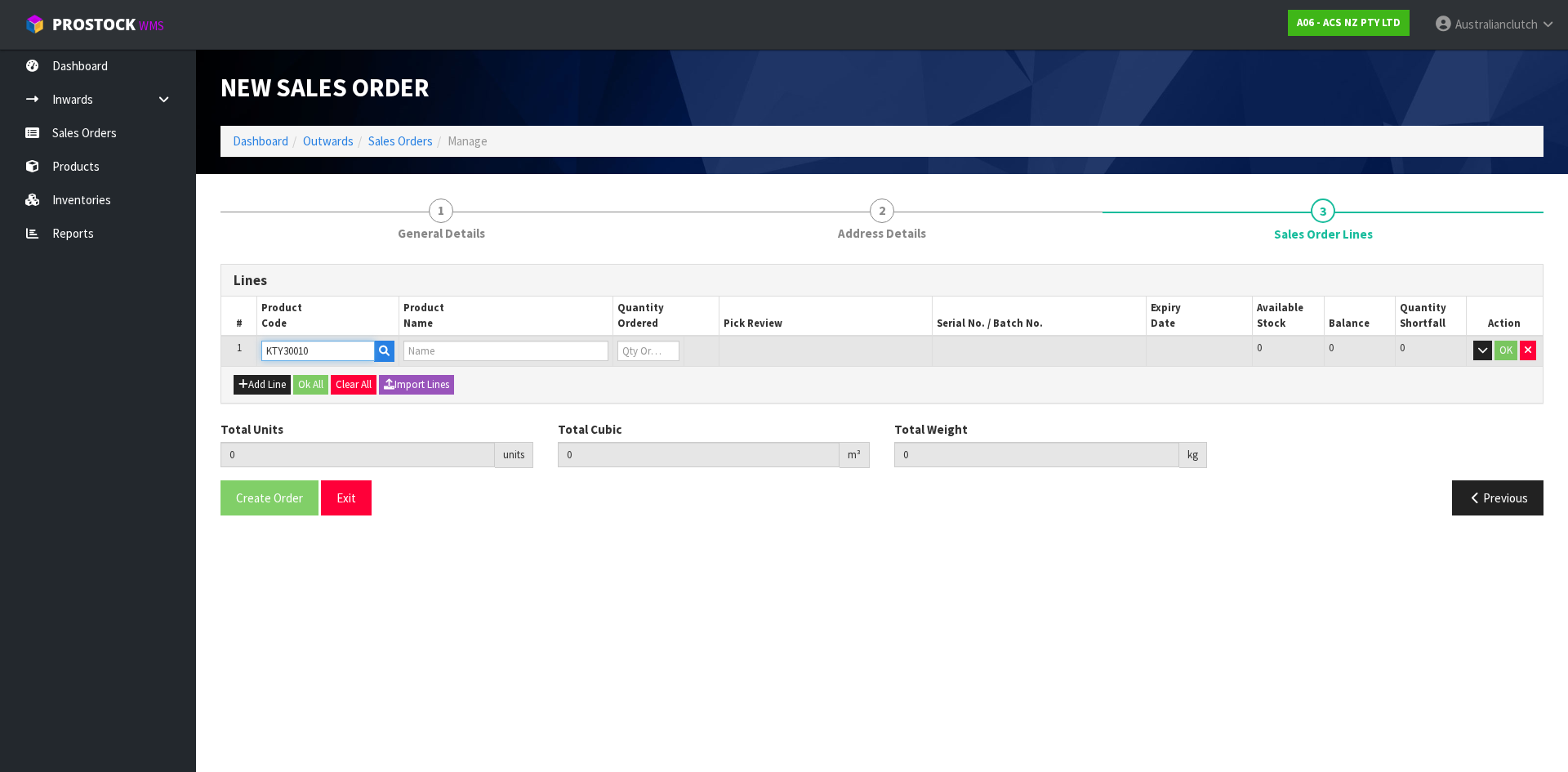
type input "0.000000"
type input "0.000"
type input "KIT STD TOYOTA DYNA 4.1L"
type input "0"
type input "KTY30010"
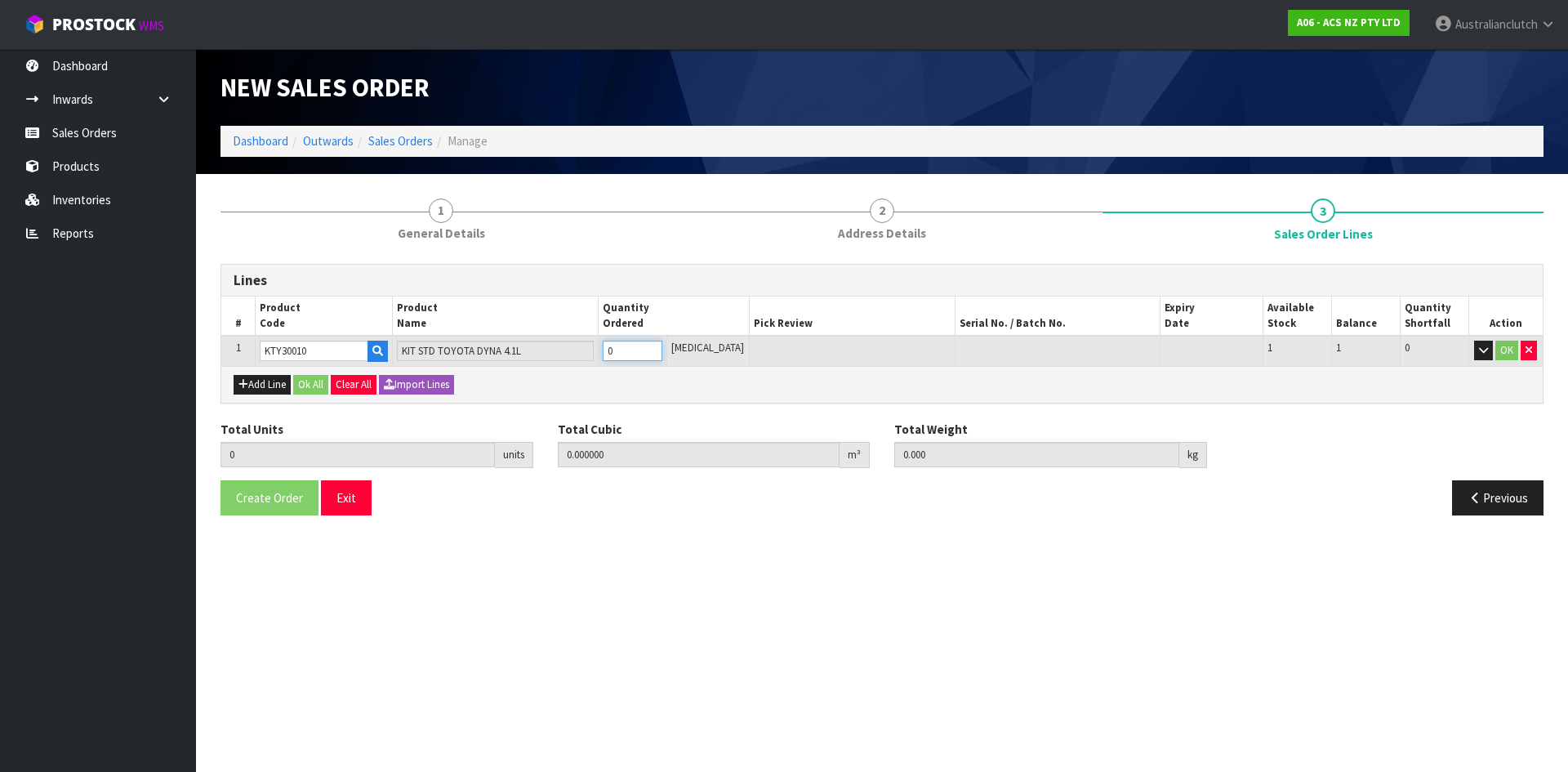
type input "1"
type input "0.01443"
type input "17.28"
type input "1"
click at [663, 350] on input "1" at bounding box center [633, 350] width 60 height 20
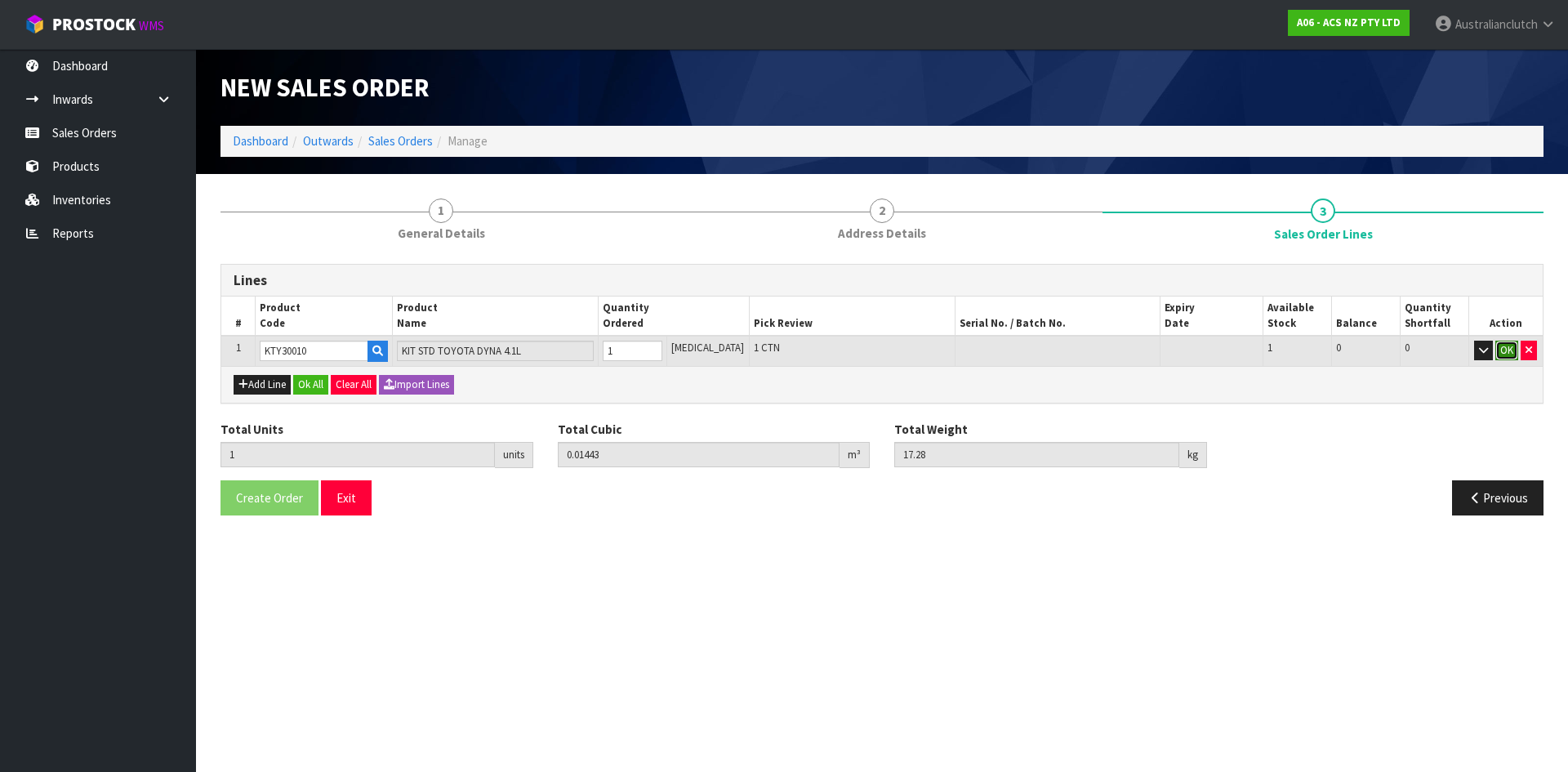
click at [1513, 353] on button "OK" at bounding box center [1507, 350] width 23 height 19
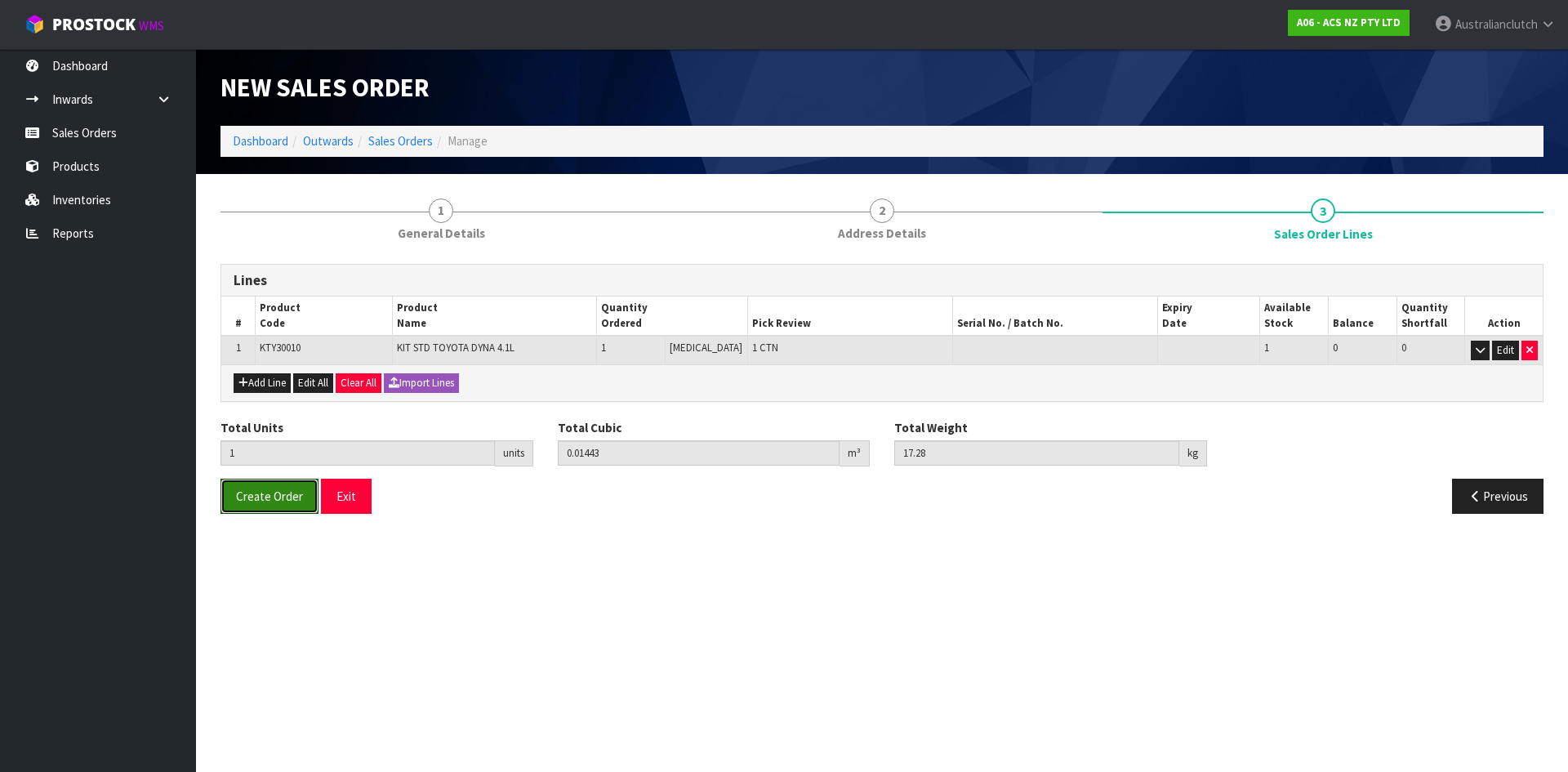
click at [232, 494] on button "Create Order" at bounding box center [269, 496] width 98 height 35
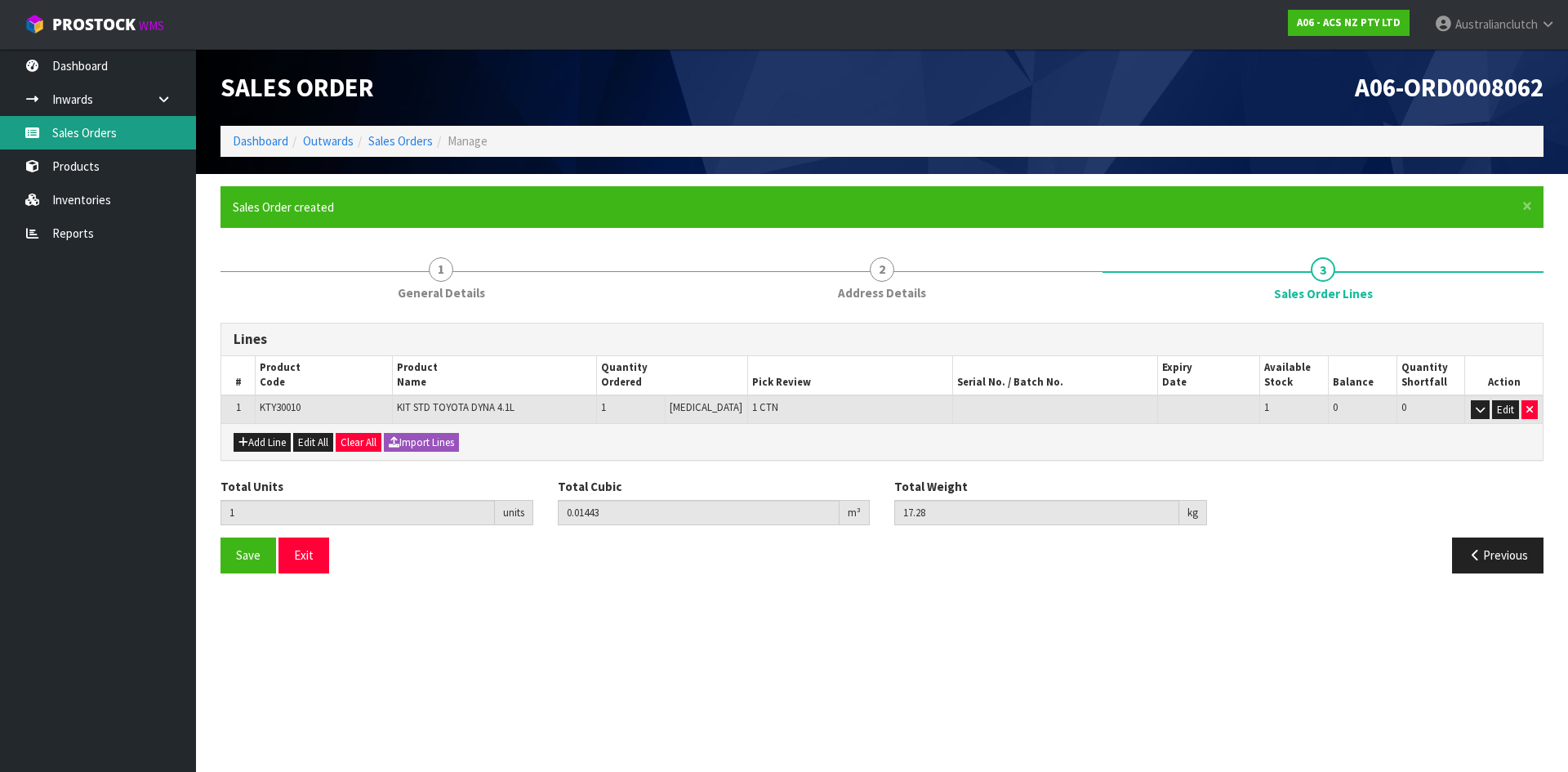
click at [135, 142] on link "Sales Orders" at bounding box center [98, 133] width 196 height 33
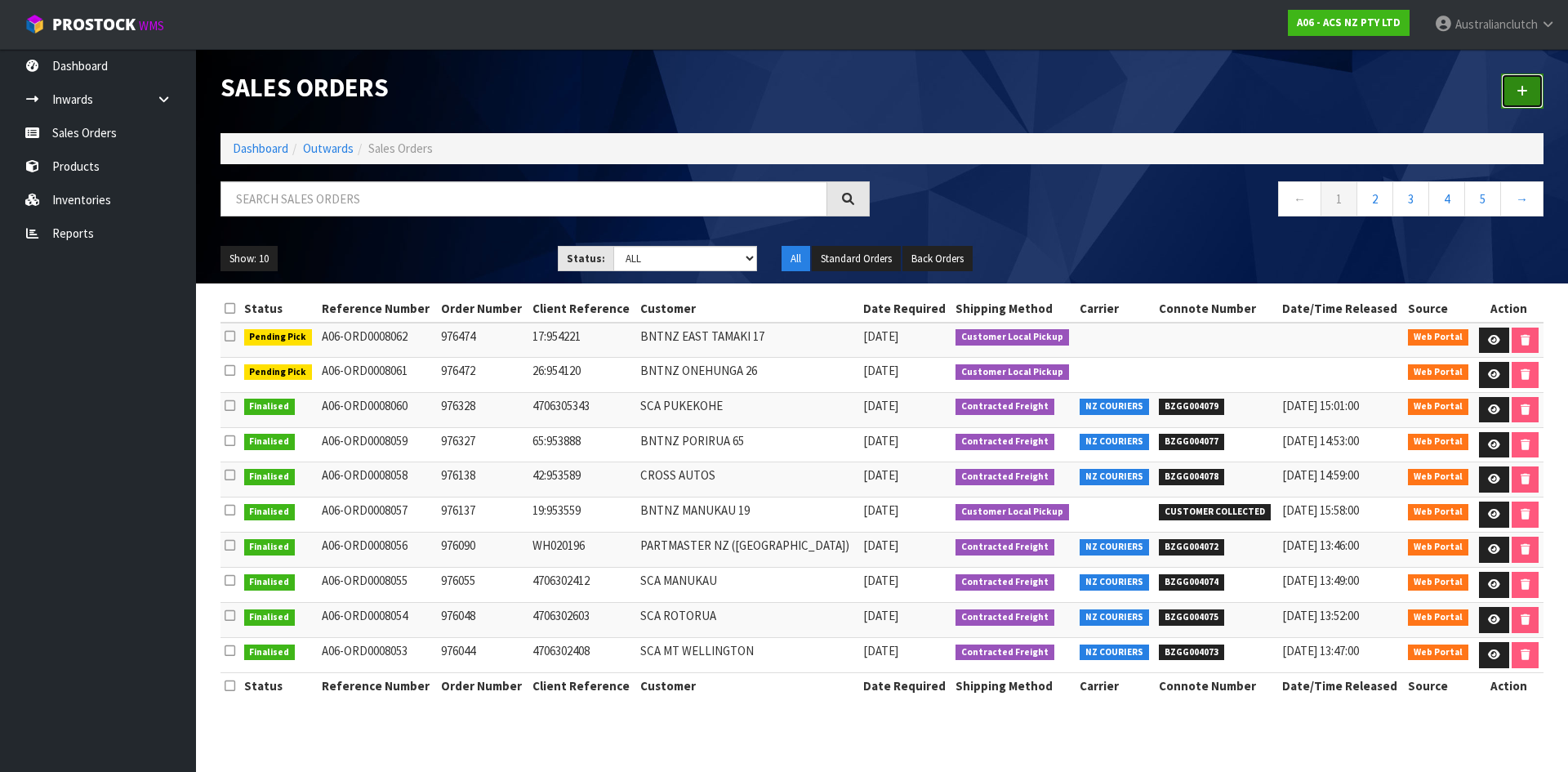
click at [1520, 92] on icon at bounding box center [1522, 91] width 11 height 12
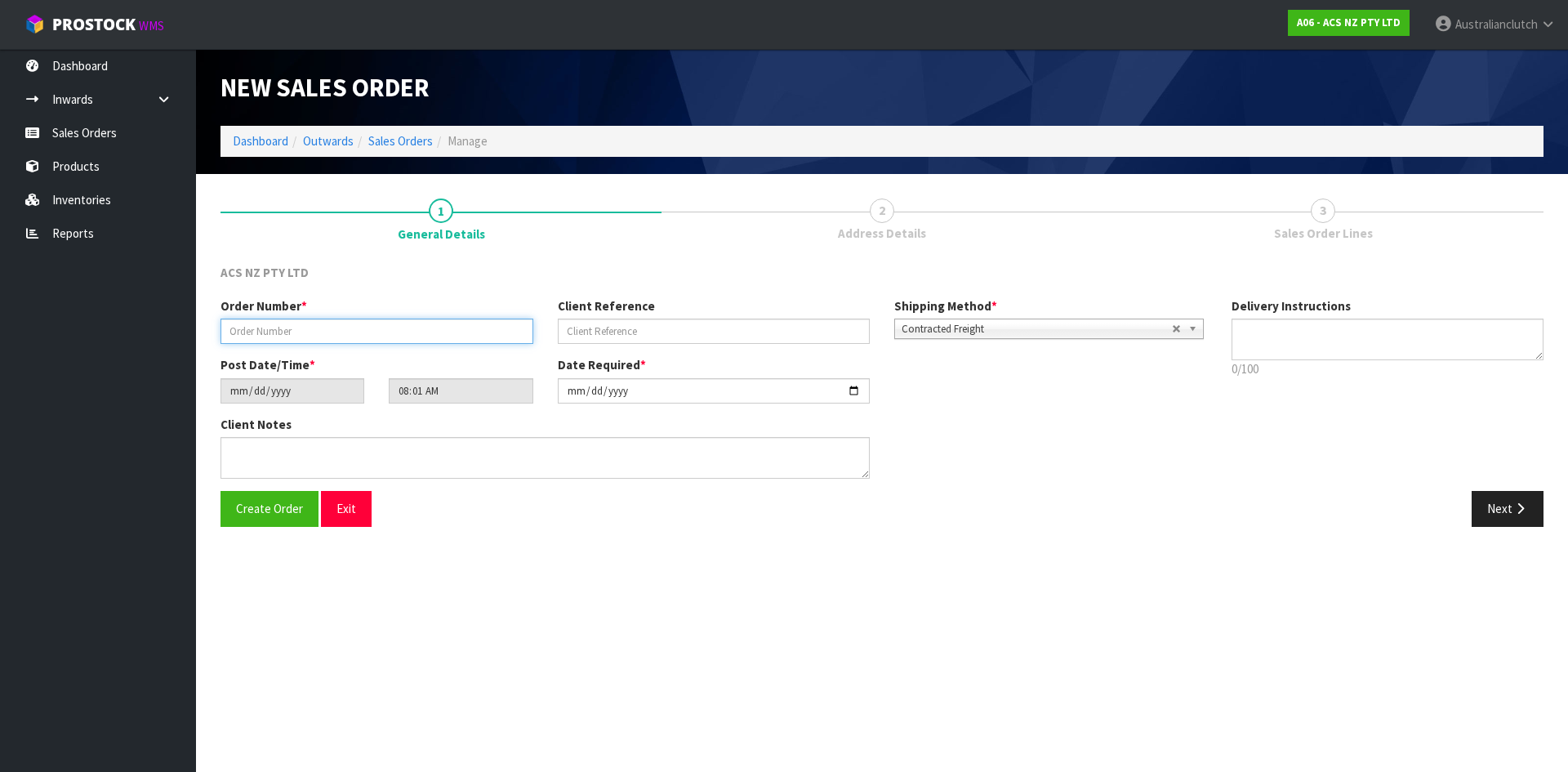
click at [283, 331] on input "text" at bounding box center [376, 330] width 313 height 26
type input "976480"
type input "52:954229"
click at [1324, 357] on textarea at bounding box center [1388, 338] width 313 height 41
type textarea "NZC PLEASE"
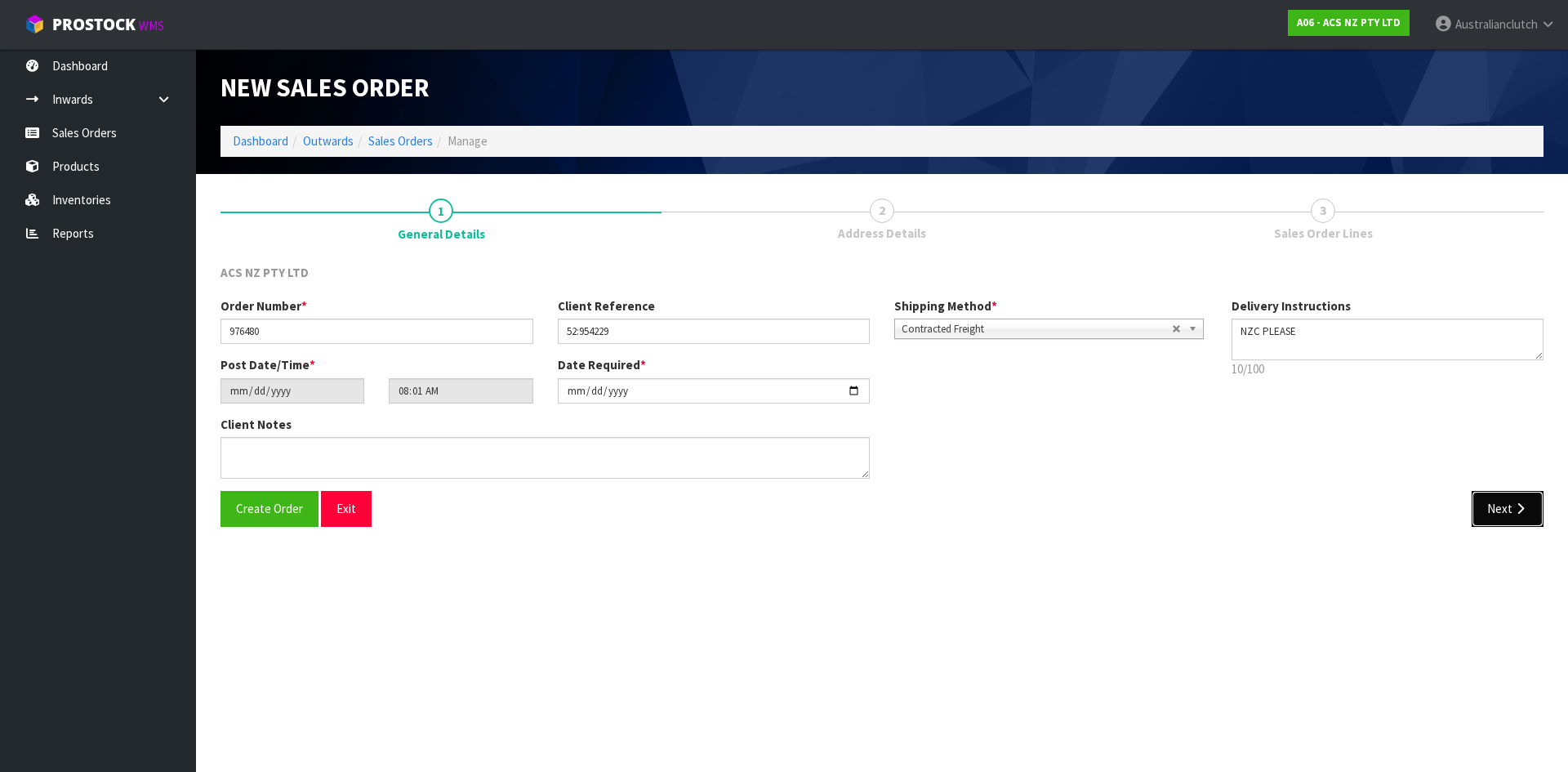
drag, startPoint x: 1497, startPoint y: 496, endPoint x: 1520, endPoint y: 481, distance: 27.5
click at [1498, 496] on button "Next" at bounding box center [1508, 508] width 72 height 35
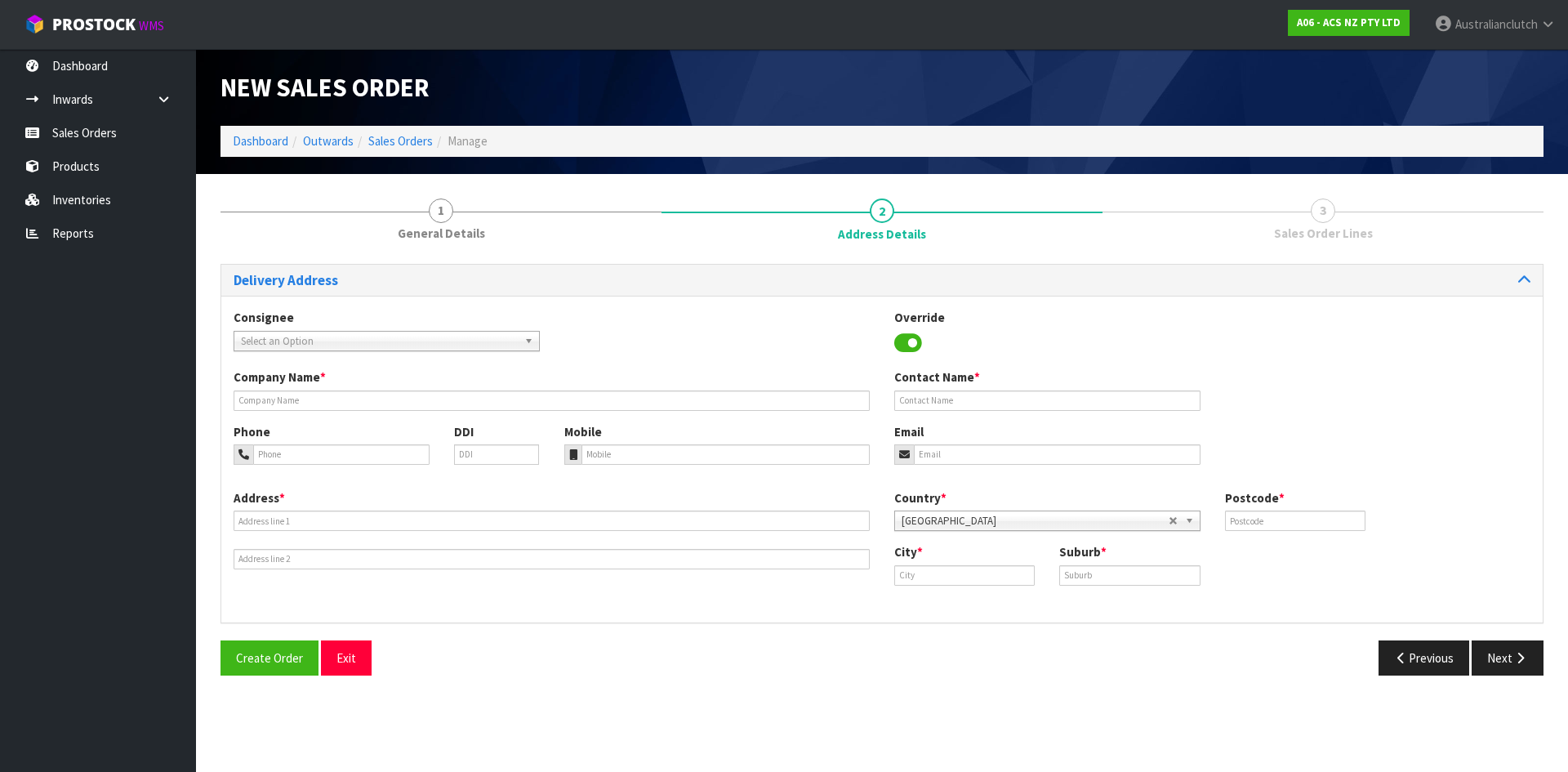
click at [414, 351] on div "Consignee 000001.BAY MECHANICS - BAY MECHANICS 000001A - BRAKE & TRANSMISSION N…" at bounding box center [881, 338] width 1321 height 60
click at [372, 348] on span "Select an Option" at bounding box center [379, 341] width 277 height 19
type input "200627"
click at [360, 375] on div "200627" at bounding box center [387, 364] width 305 height 27
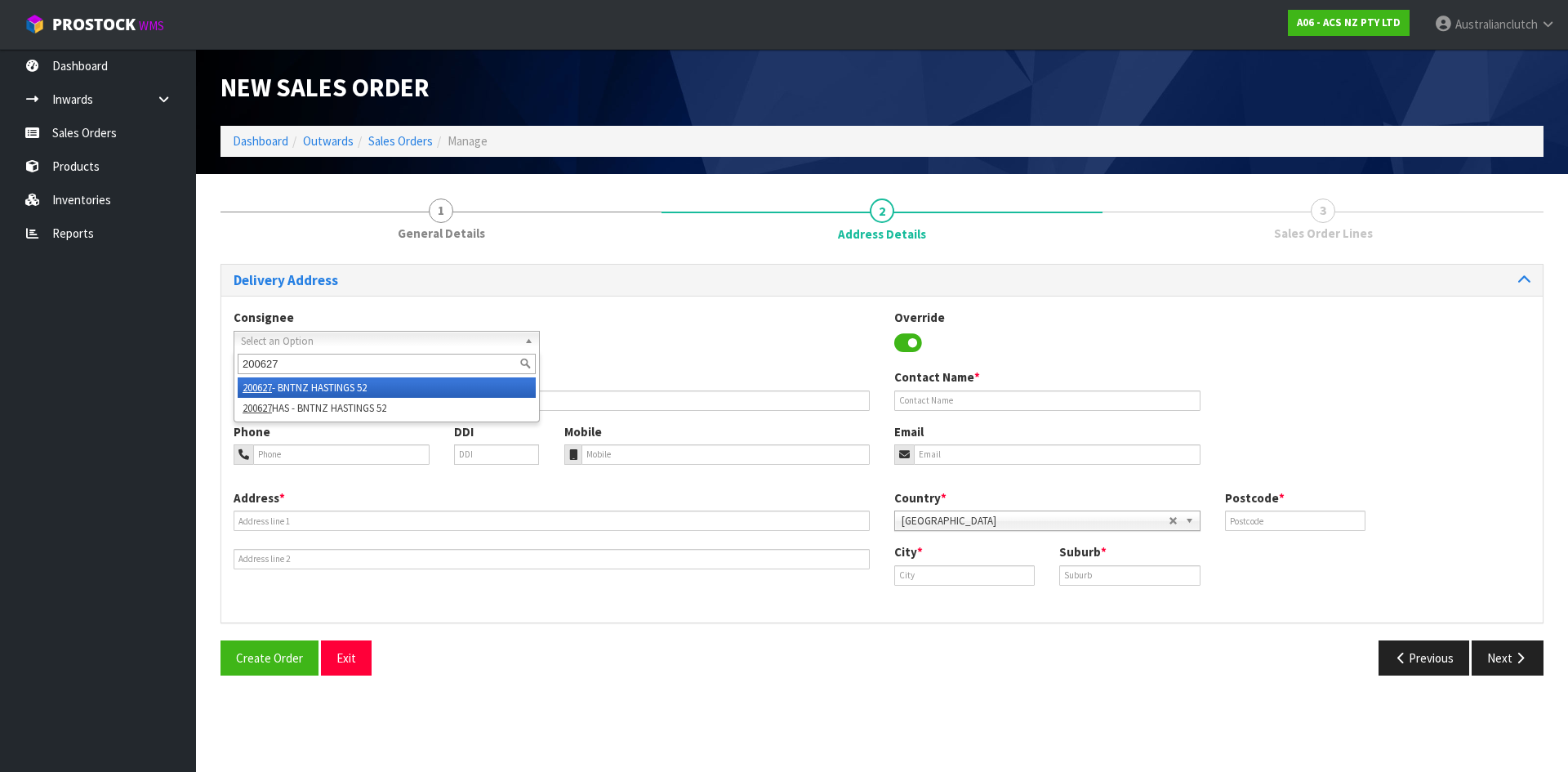
click at [359, 380] on li "200627 - BNTNZ HASTINGS 52" at bounding box center [387, 387] width 298 height 20
type input "BNTNZ HASTINGS 52"
type input "CNR TOMOANA ROAD & QUEEN ST"
type input "4120"
type input "HASTINGS"
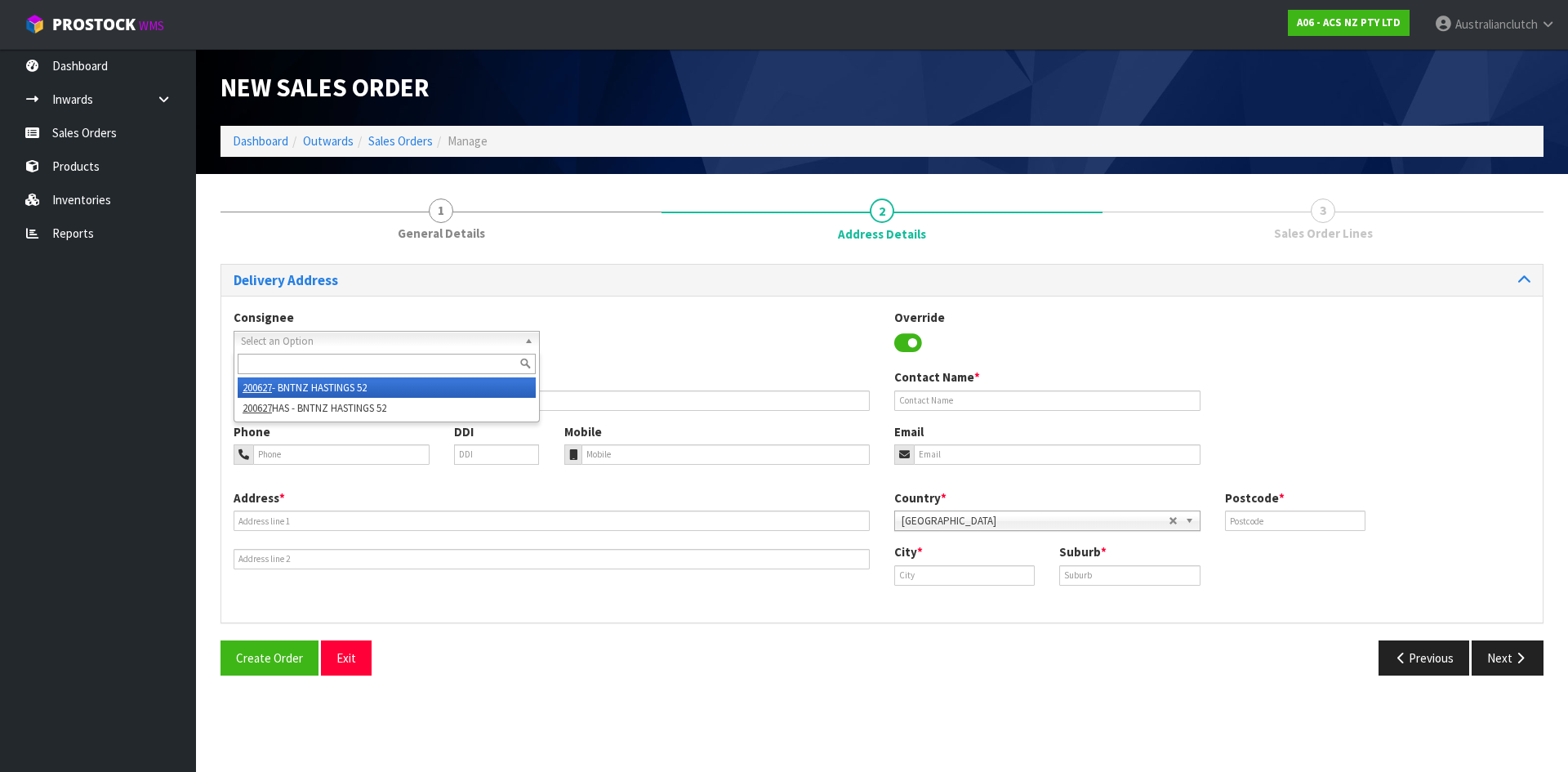
type input "HASTINGS"
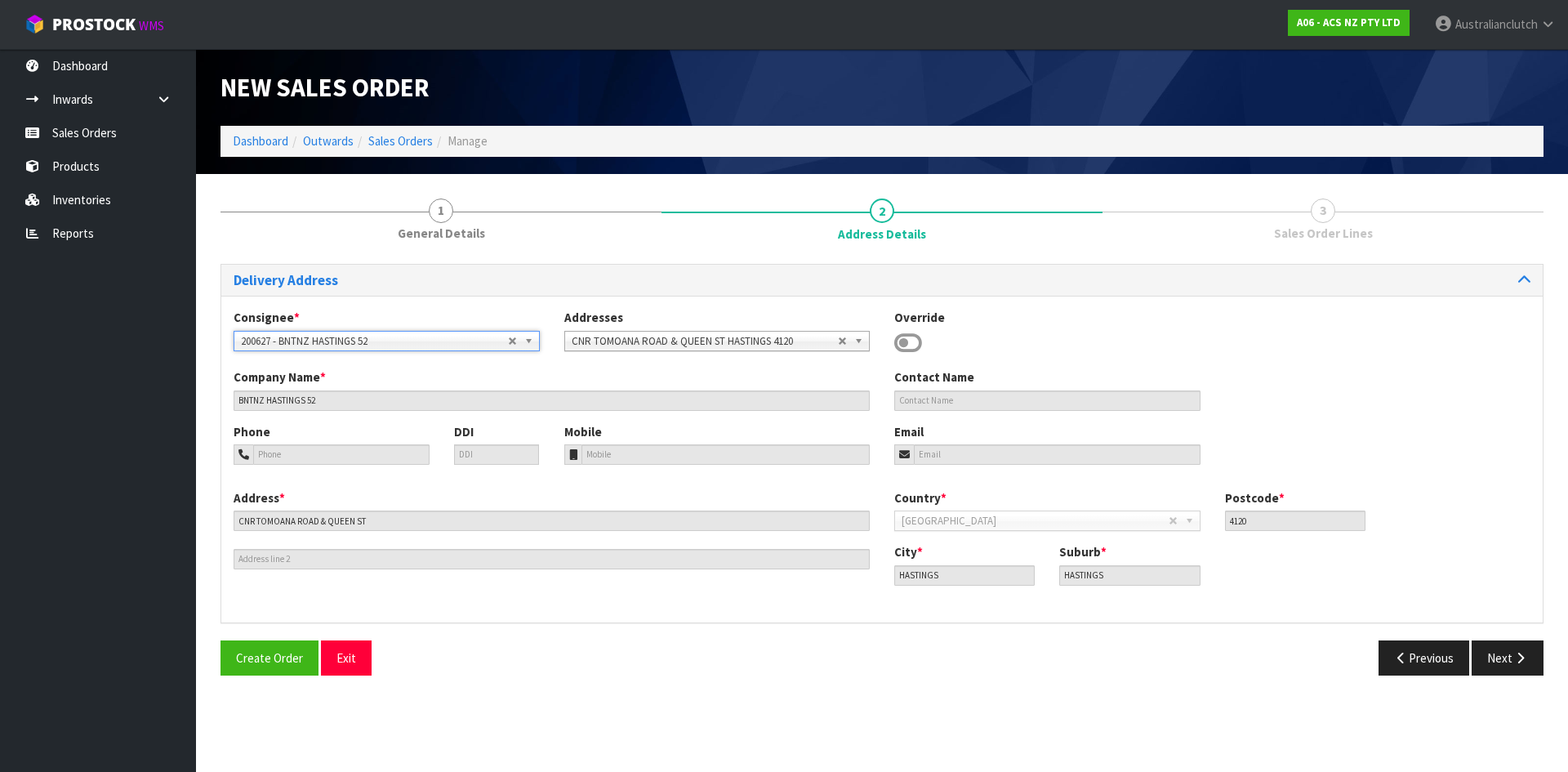
click at [354, 338] on span "200627 - BNTNZ HASTINGS 52" at bounding box center [374, 341] width 267 height 19
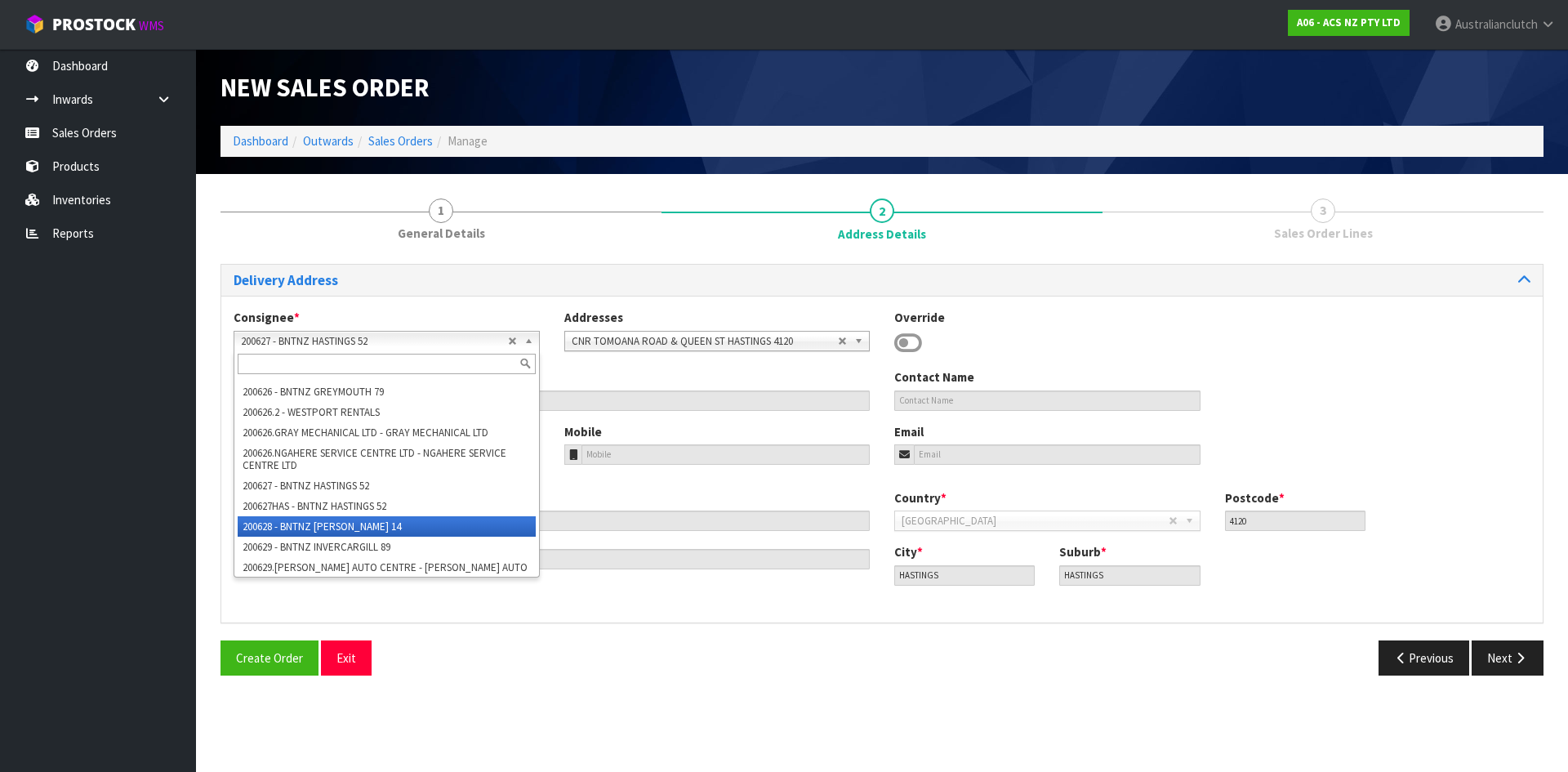
scroll to position [4496, 0]
click at [346, 516] on li "200627HAS - BNTNZ HASTINGS 52" at bounding box center [387, 526] width 298 height 20
type input "BNTNZ HASTINGS 52"
type input "[STREET_ADDRESS][PERSON_NAME]"
type input "4120"
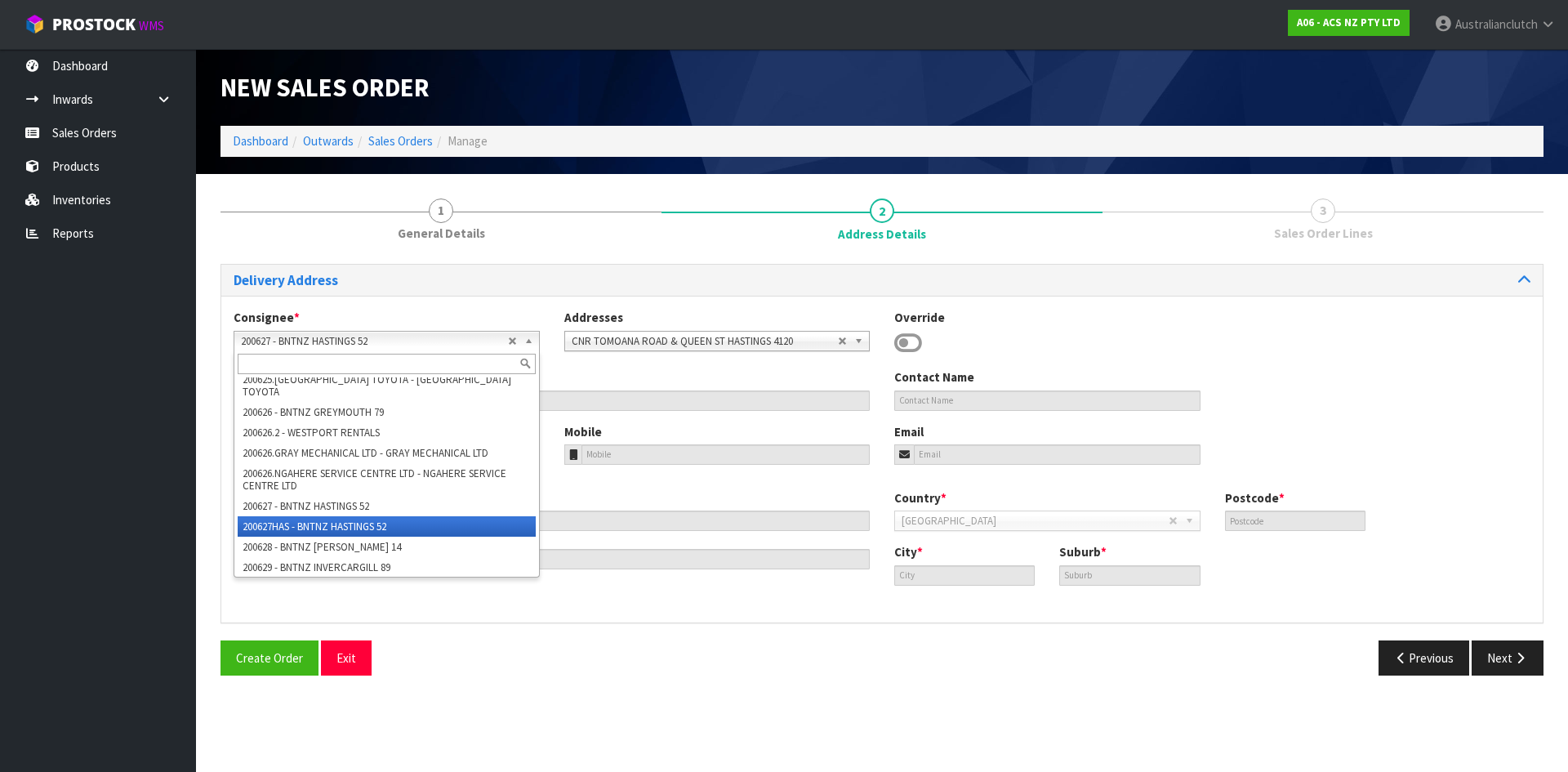
type input "HASTINGS"
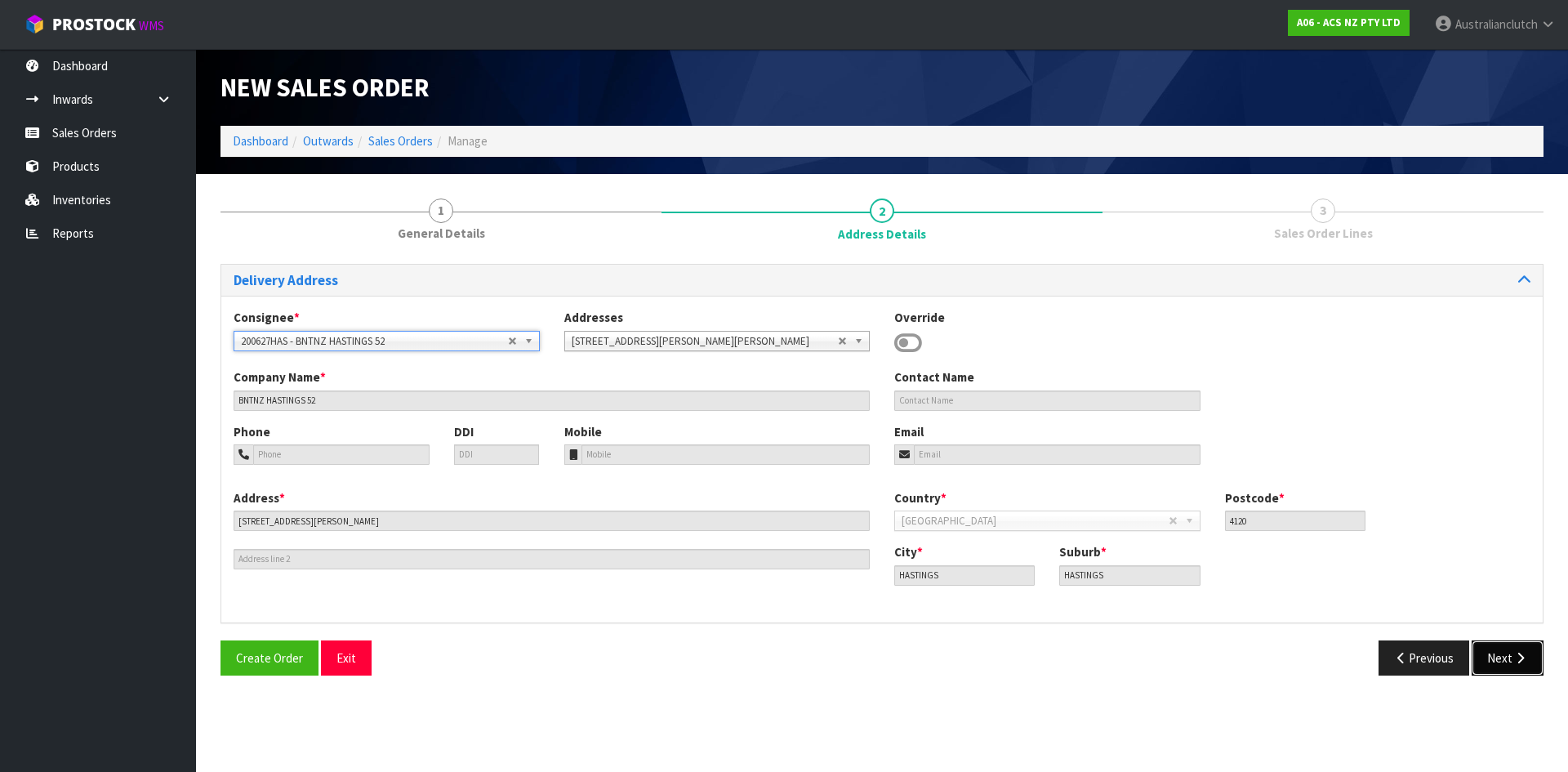
click at [1519, 654] on icon "button" at bounding box center [1520, 658] width 16 height 12
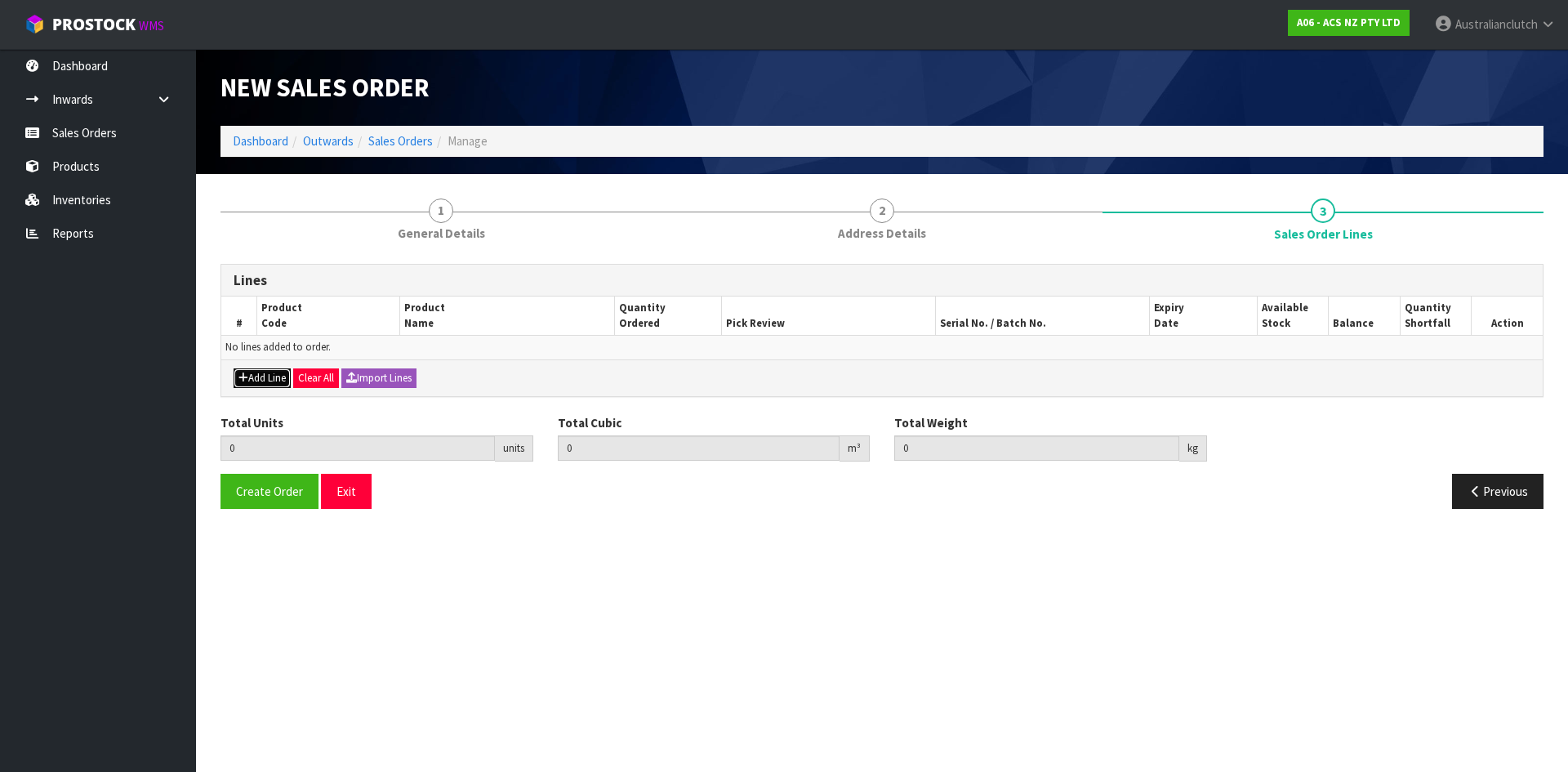
click at [272, 377] on button "Add Line" at bounding box center [262, 378] width 57 height 19
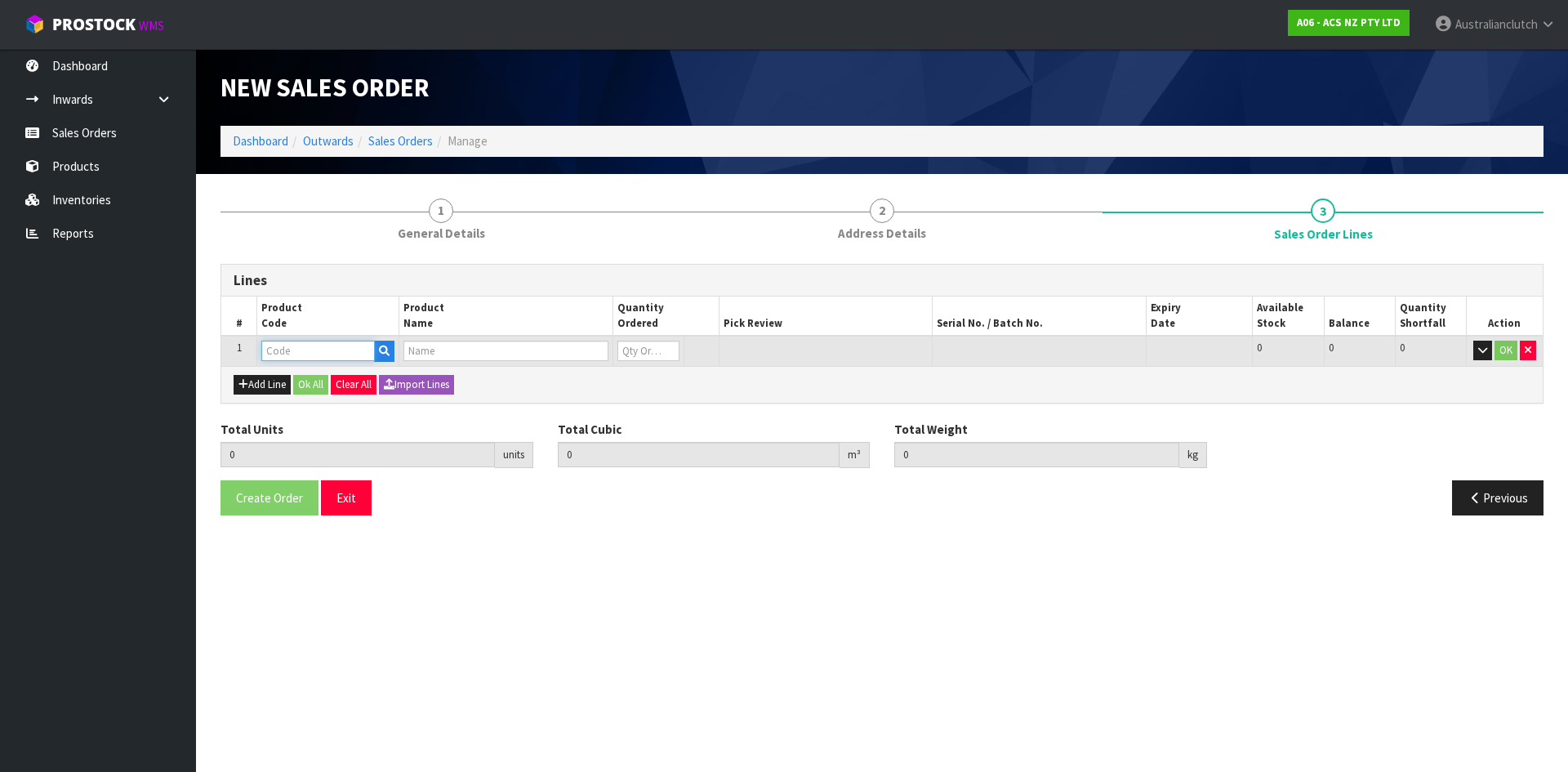
click at [295, 352] on input "text" at bounding box center [318, 350] width 114 height 20
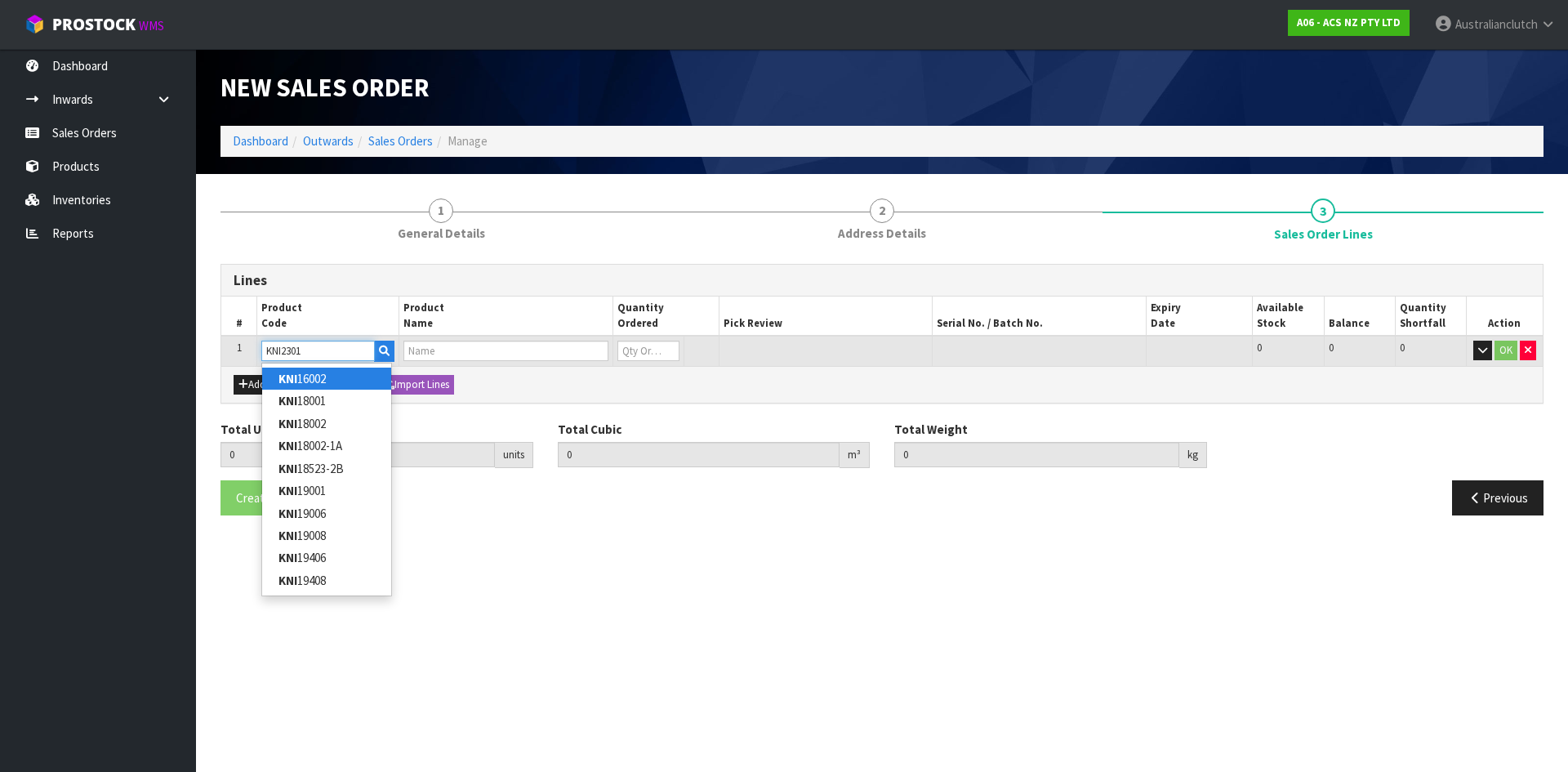
type input "KNI23014"
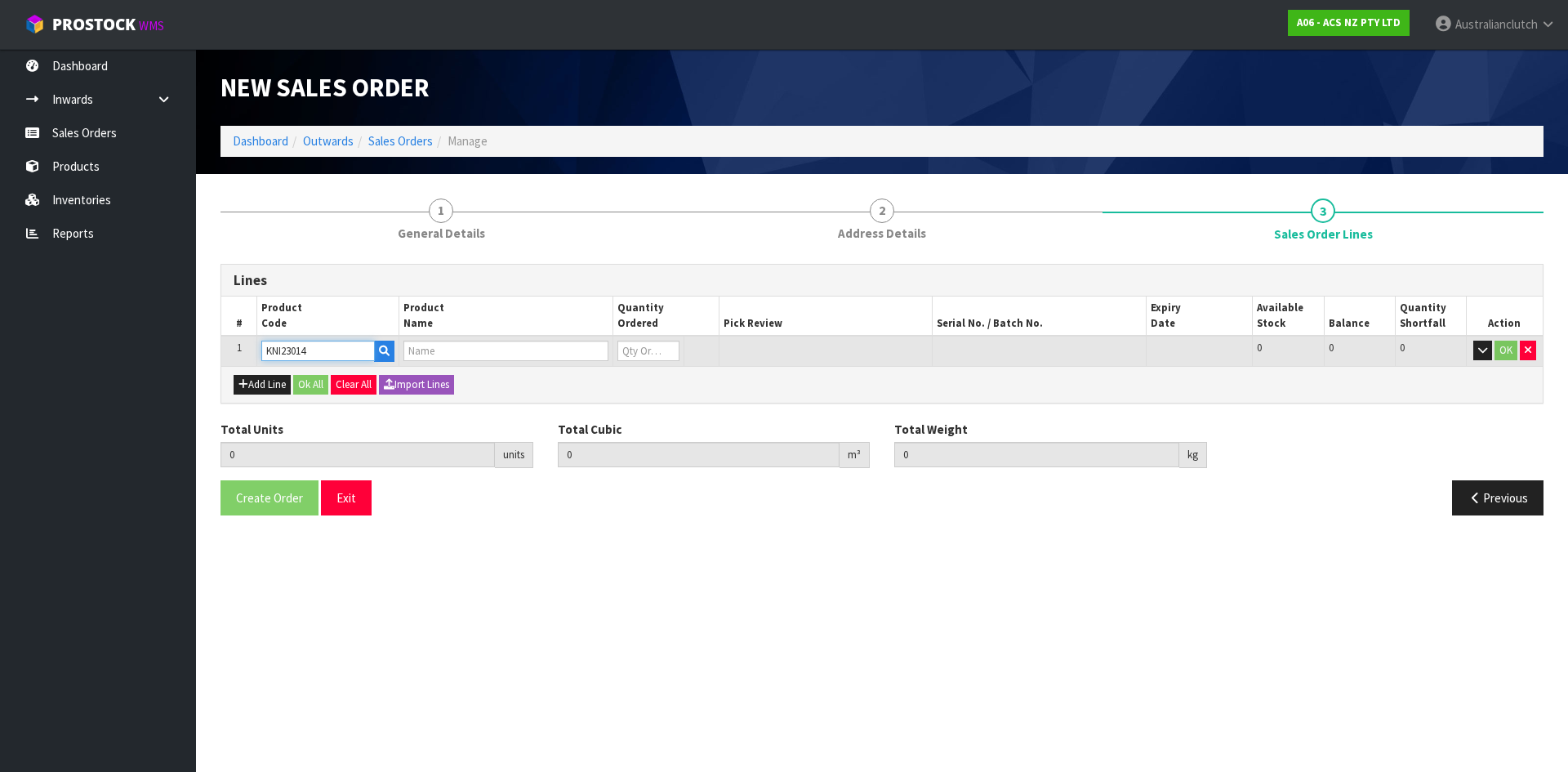
type input "0.000000"
type input "0.000"
type input "KIT STD NISSAN ATLAS 2.3L"
type input "0"
type input "KNI23014"
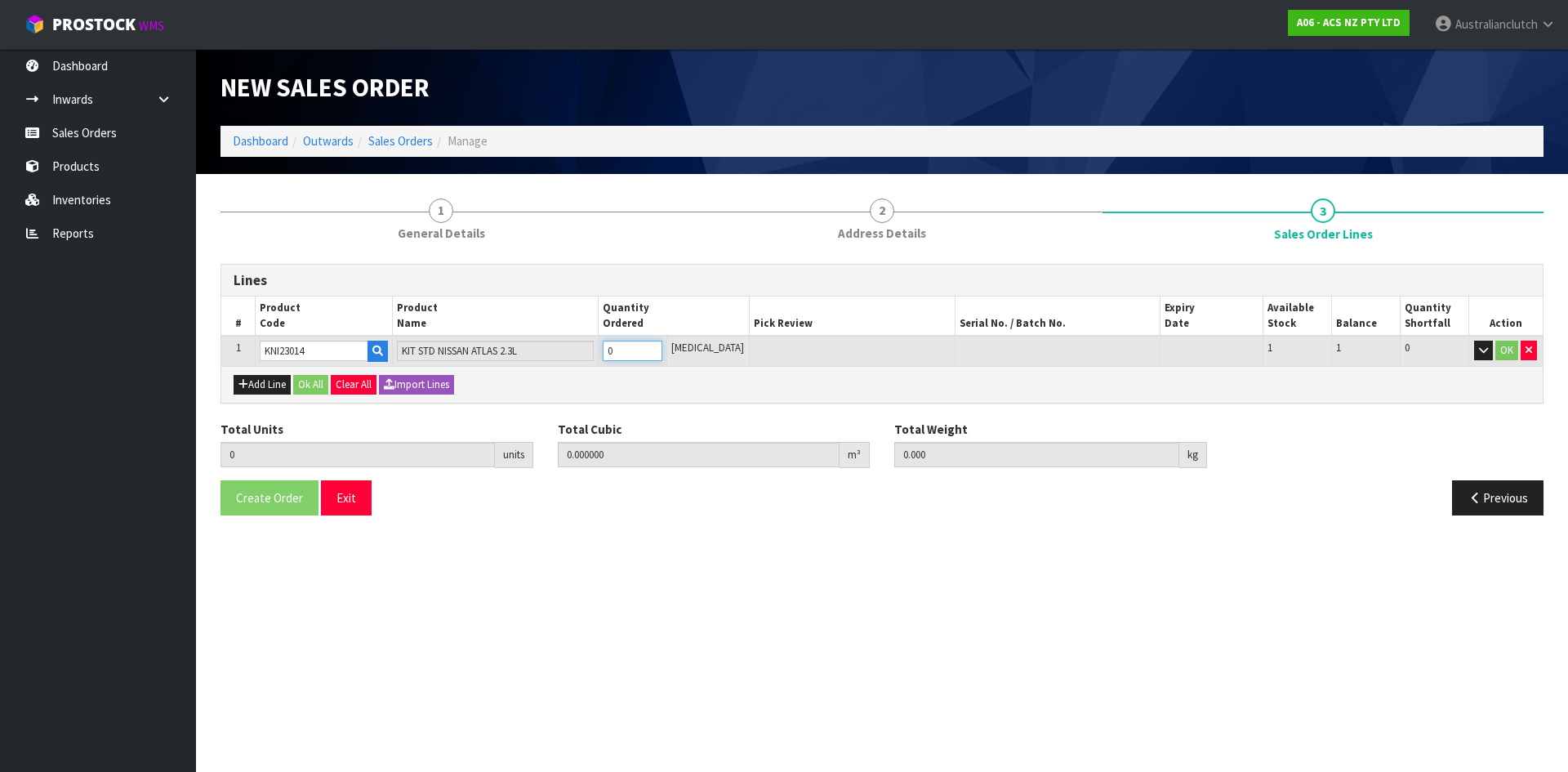
type input "1"
type input "0.01054"
type input "7.89"
type input "1"
click at [663, 345] on input "1" at bounding box center [633, 350] width 60 height 20
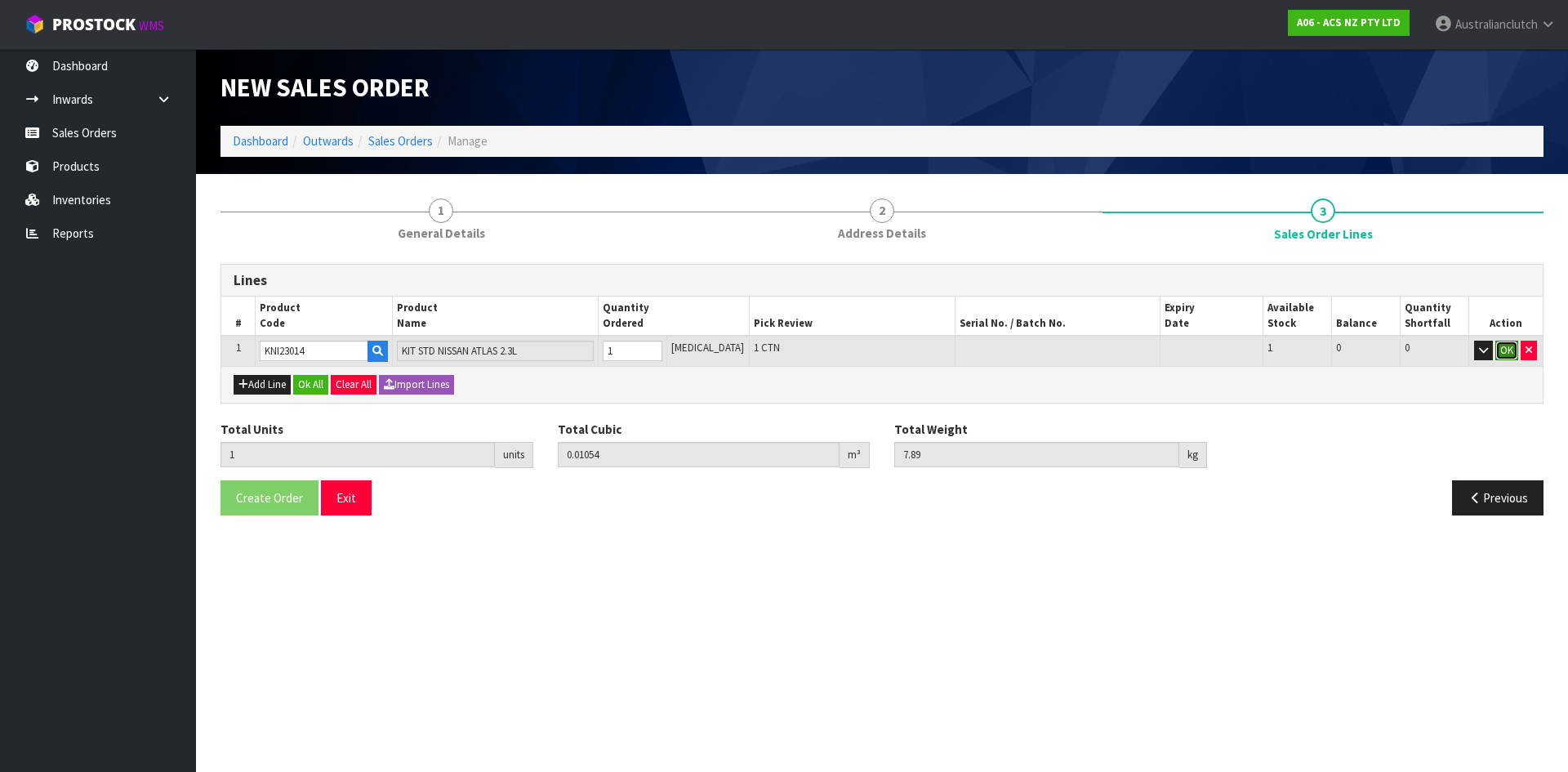
click at [1511, 350] on button "OK" at bounding box center [1507, 350] width 23 height 19
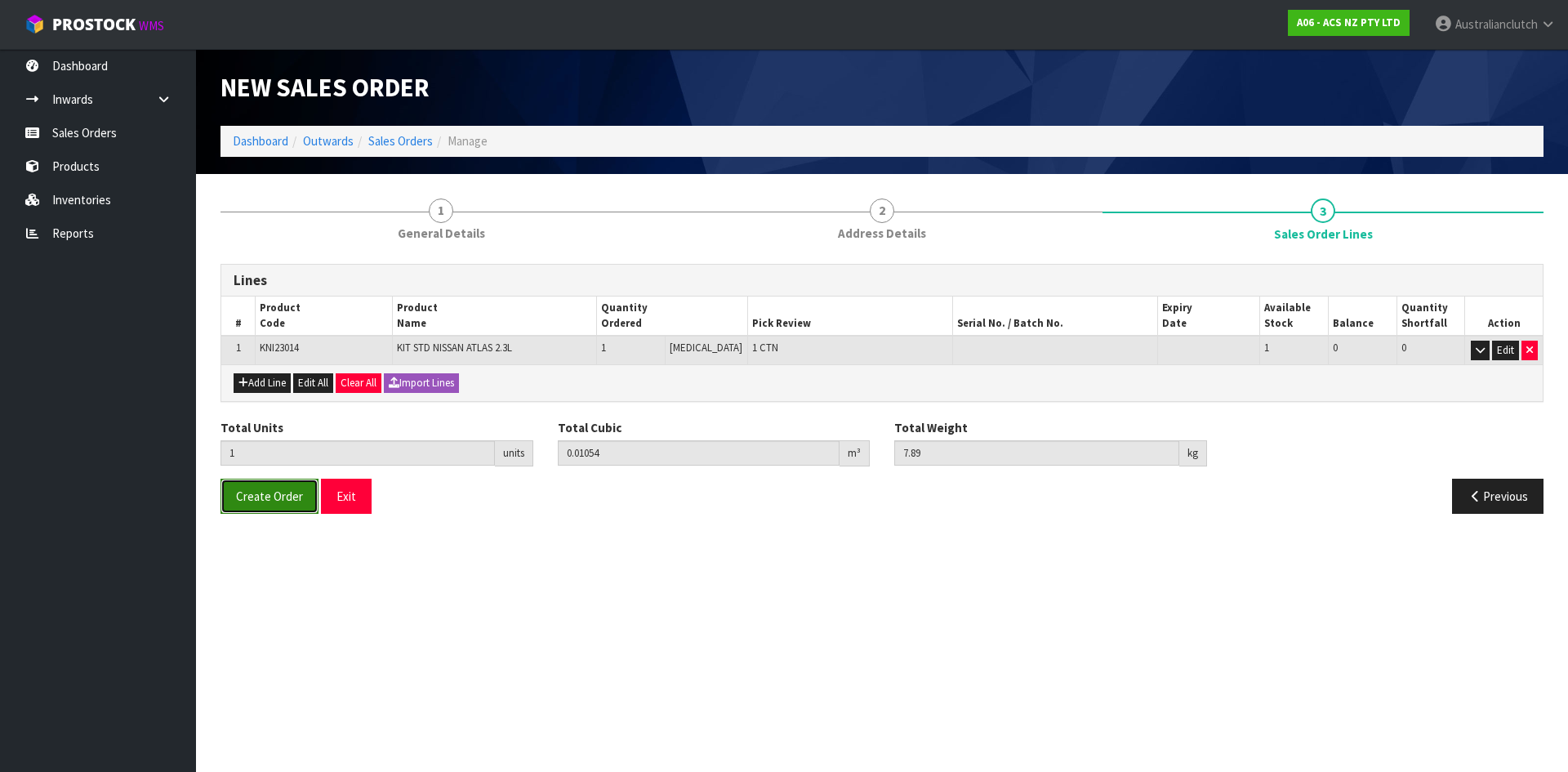
click at [271, 486] on button "Create Order" at bounding box center [269, 496] width 98 height 35
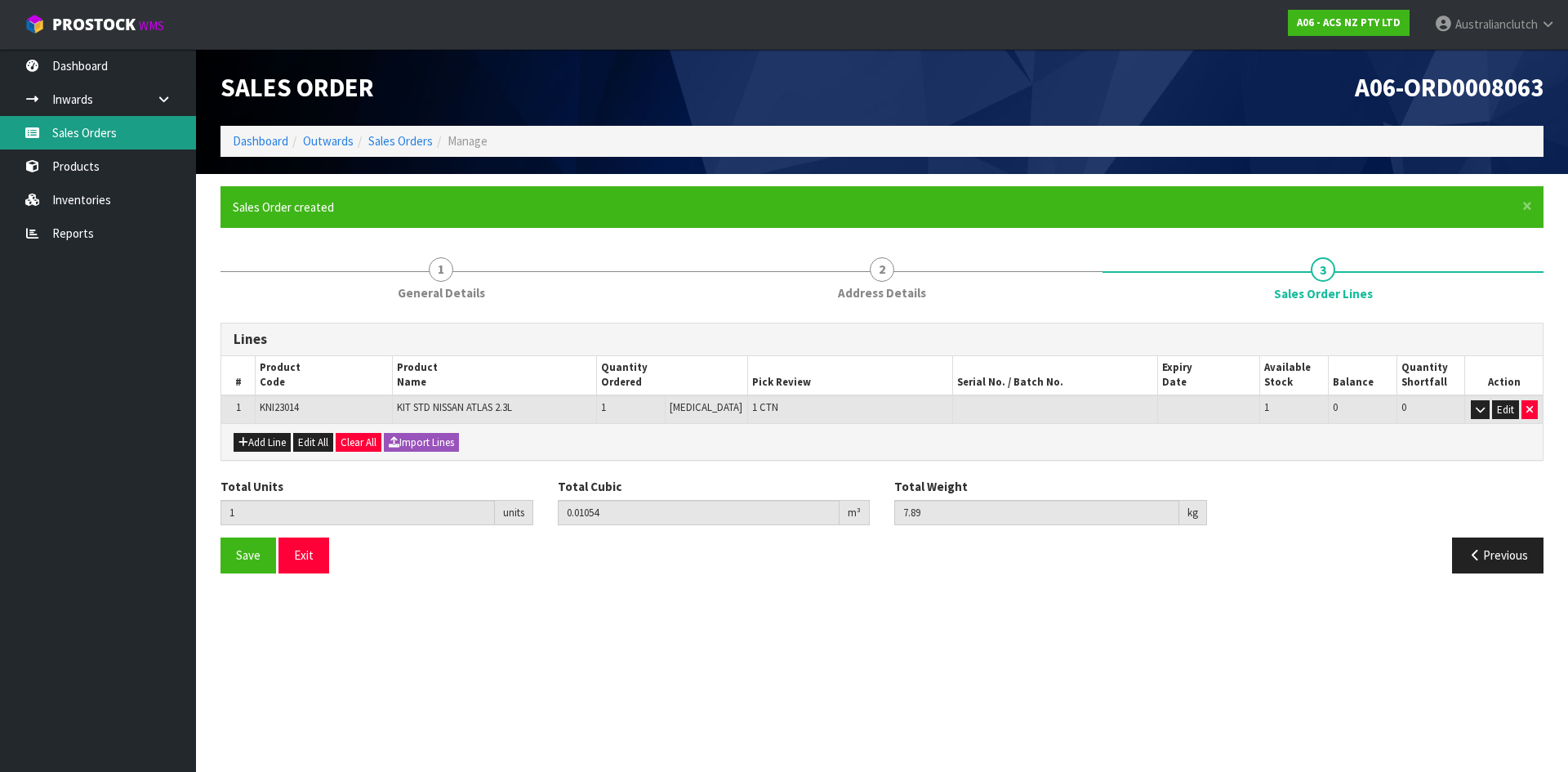
click at [84, 139] on link "Sales Orders" at bounding box center [98, 133] width 196 height 33
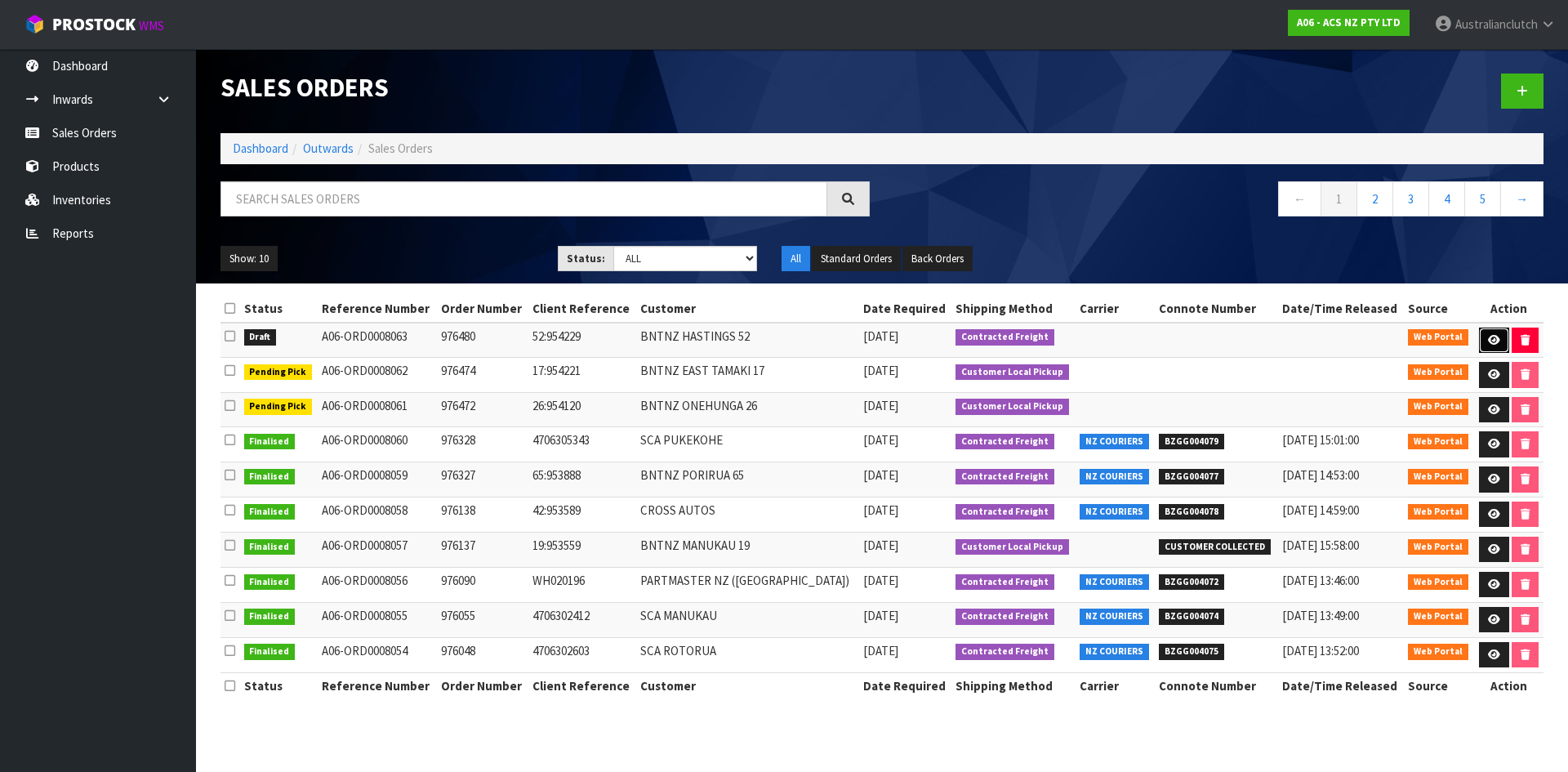
click at [1503, 338] on link at bounding box center [1494, 341] width 30 height 26
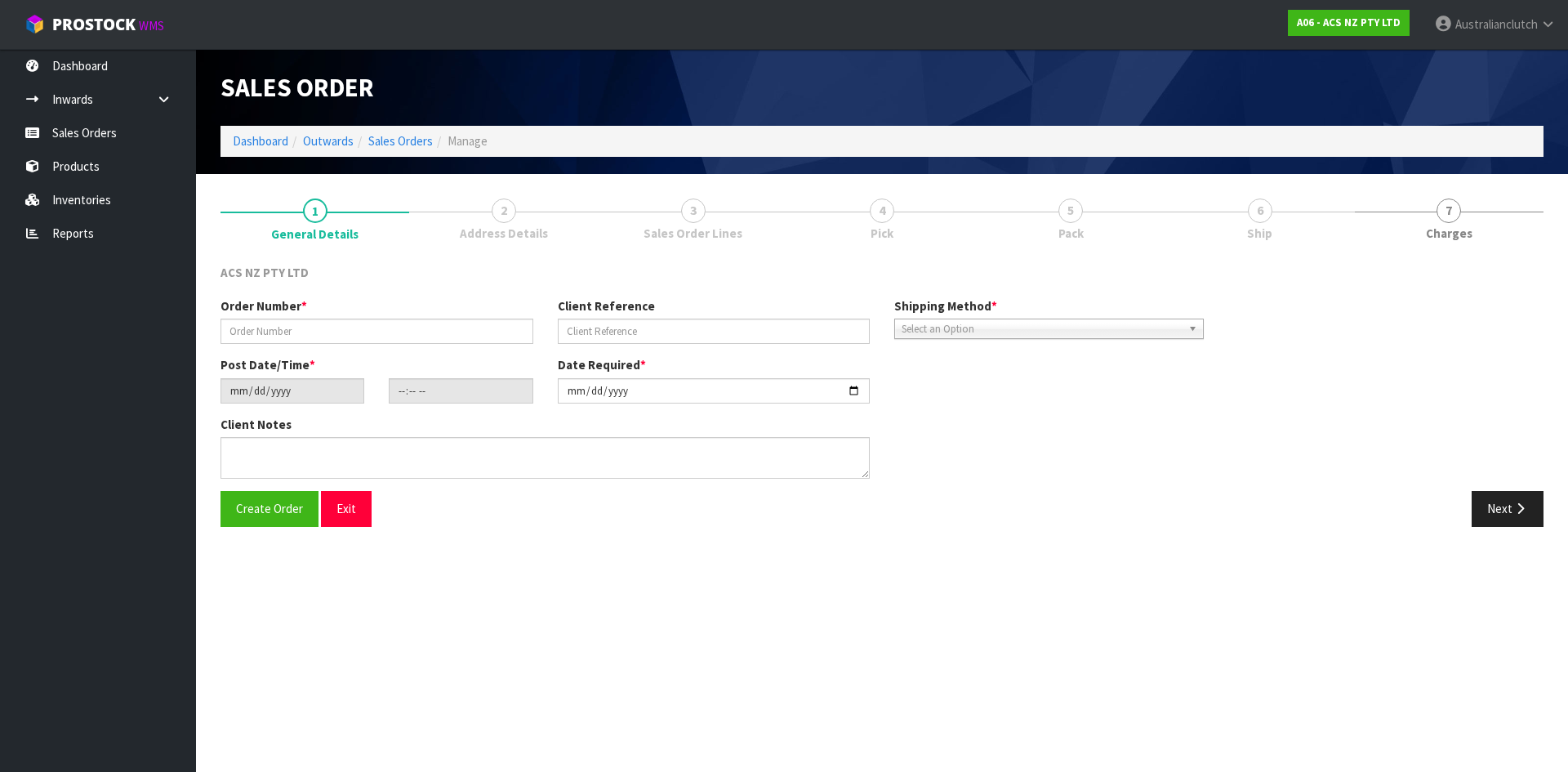
type input "976480"
type input "52:954229"
type input "[DATE]"
type input "10:31:00.000"
type input "[DATE]"
